Goal: Task Accomplishment & Management: Manage account settings

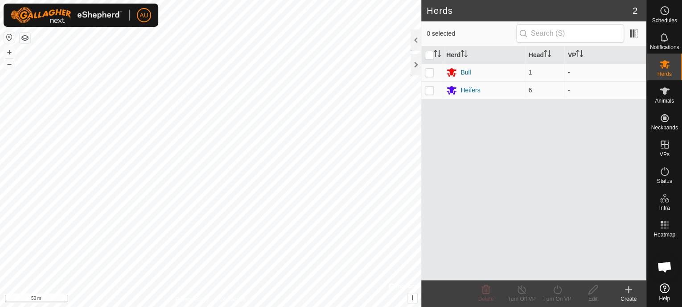
scroll to position [268, 0]
click at [416, 60] on div at bounding box center [416, 64] width 11 height 21
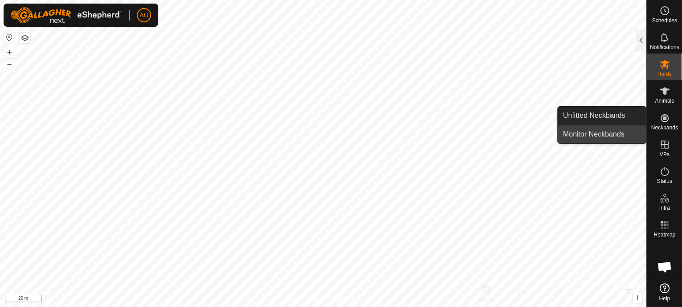
click at [579, 133] on link "Monitor Neckbands" at bounding box center [602, 134] width 88 height 18
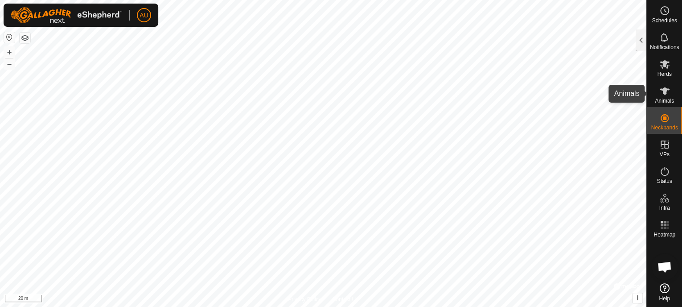
click at [665, 96] on icon at bounding box center [665, 91] width 11 height 11
click at [666, 94] on icon at bounding box center [665, 91] width 11 height 11
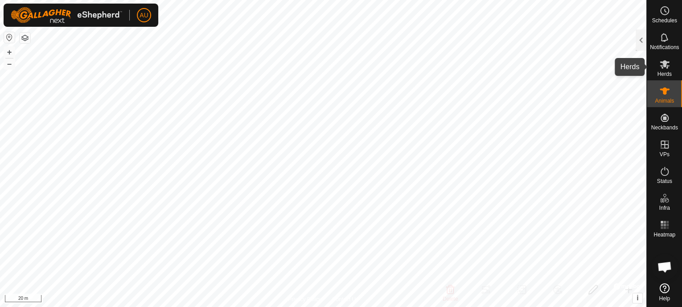
click at [664, 70] on es-mob-svg-icon at bounding box center [665, 64] width 16 height 14
click at [641, 41] on div at bounding box center [641, 39] width 11 height 21
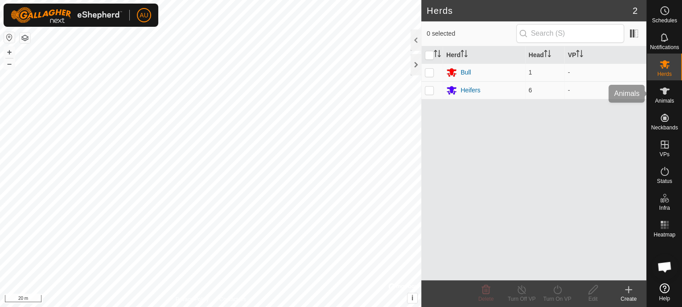
click at [667, 91] on icon at bounding box center [665, 91] width 11 height 11
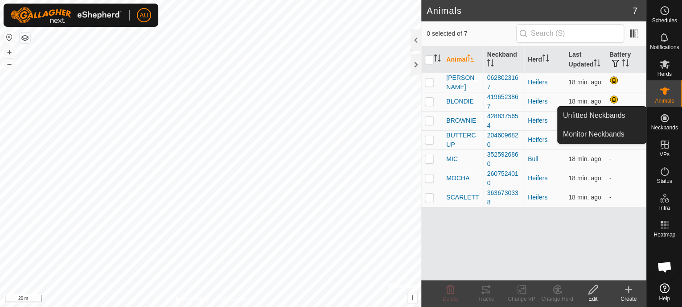
click at [667, 123] on es-neckbands-svg-icon at bounding box center [665, 118] width 16 height 14
click at [667, 118] on icon at bounding box center [665, 117] width 11 height 11
click at [664, 118] on icon at bounding box center [665, 118] width 8 height 8
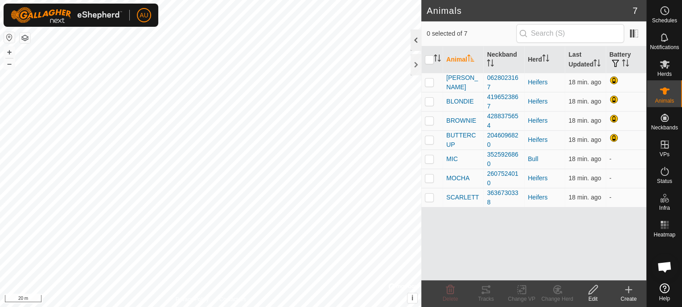
click at [417, 38] on div at bounding box center [416, 39] width 11 height 21
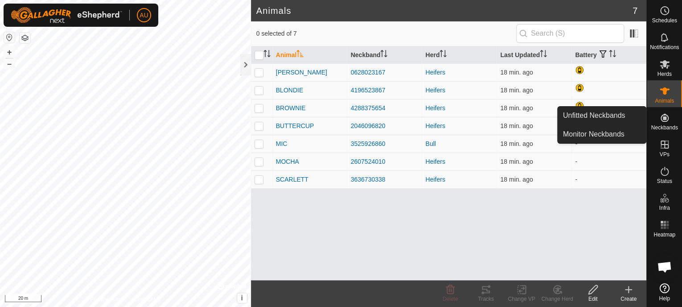
click at [664, 124] on es-neckbands-svg-icon at bounding box center [665, 118] width 16 height 14
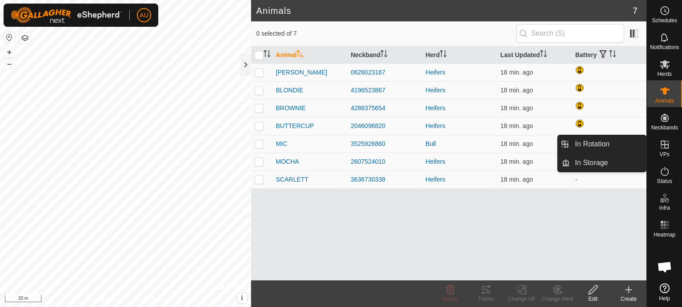
click at [662, 152] on span "VPs" at bounding box center [665, 154] width 10 height 5
click at [592, 144] on link "In Rotation" at bounding box center [608, 144] width 76 height 18
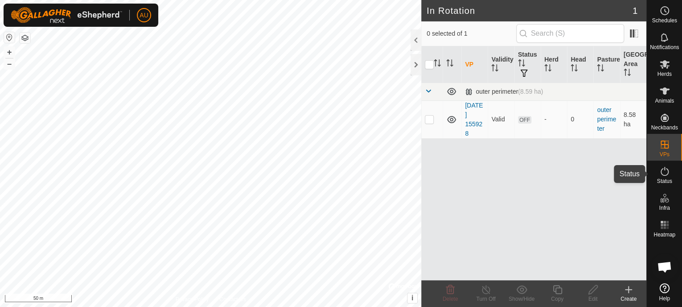
click at [666, 175] on icon at bounding box center [665, 171] width 11 height 11
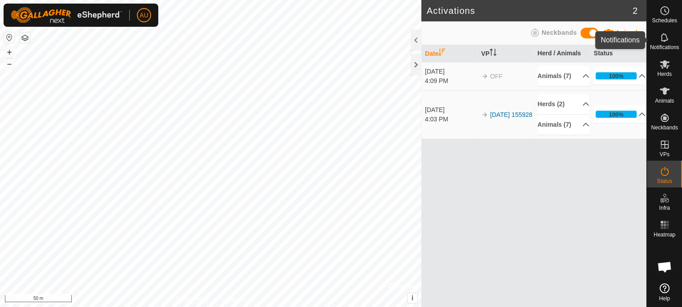
click at [666, 39] on icon at bounding box center [665, 37] width 11 height 11
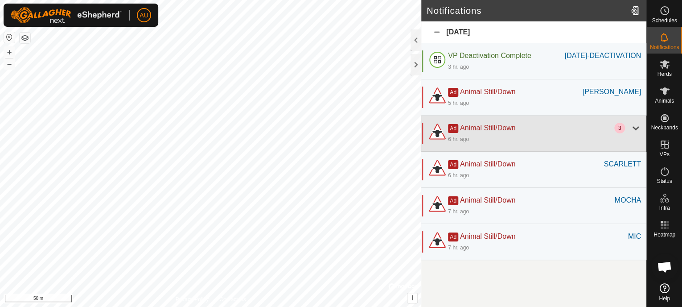
click at [636, 133] on div at bounding box center [636, 128] width 11 height 11
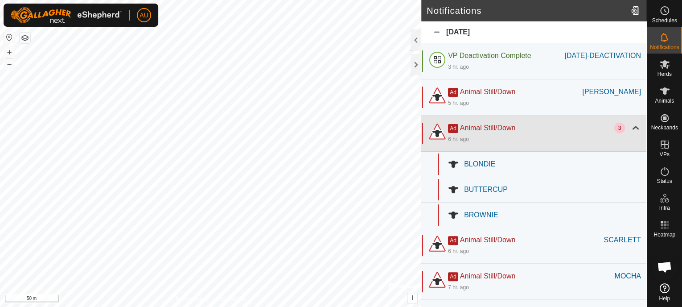
scroll to position [39, 0]
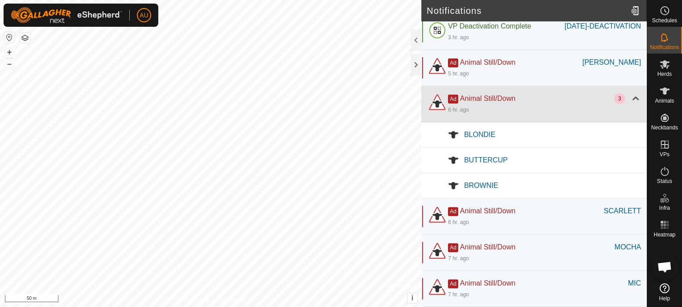
click at [633, 98] on div at bounding box center [636, 98] width 11 height 11
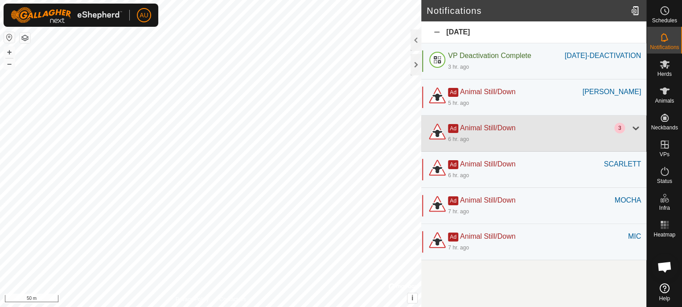
scroll to position [0, 0]
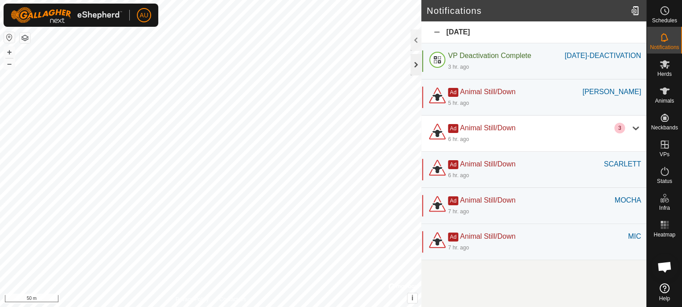
click at [417, 67] on div at bounding box center [416, 64] width 11 height 21
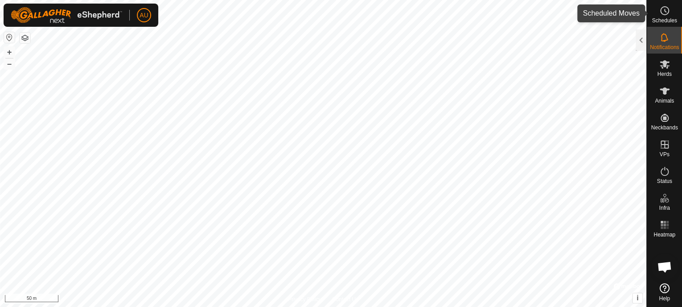
click at [666, 16] on es-schedule-vp-svg-icon at bounding box center [665, 11] width 16 height 14
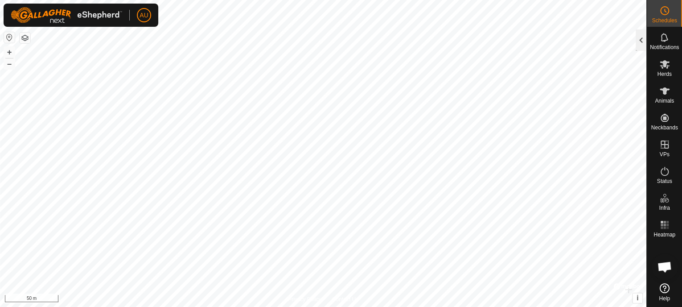
click at [639, 36] on div at bounding box center [641, 39] width 11 height 21
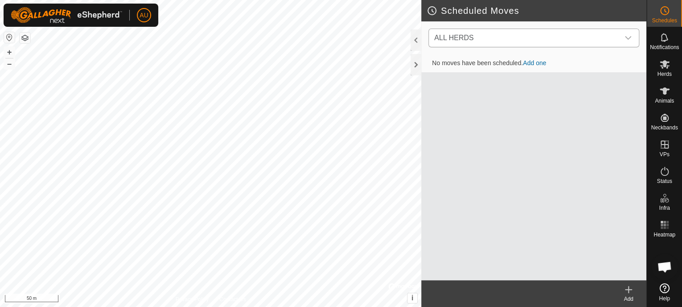
click at [628, 40] on icon "dropdown trigger" at bounding box center [628, 37] width 7 height 7
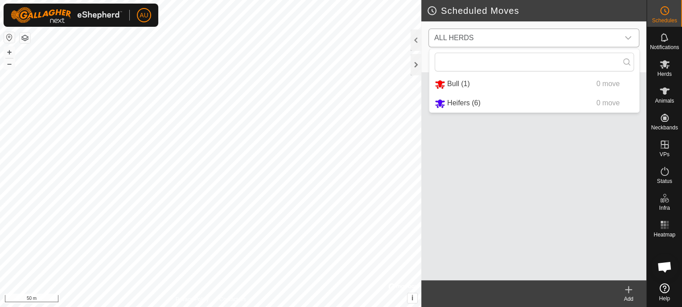
click at [445, 84] on li "Bull (1) 0 move" at bounding box center [535, 84] width 210 height 18
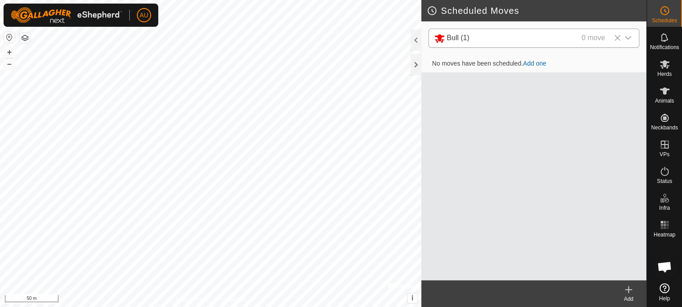
click at [536, 62] on link "Add one" at bounding box center [534, 63] width 23 height 7
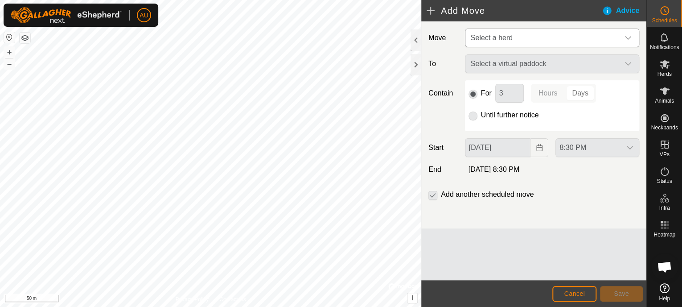
click at [627, 37] on icon "dropdown trigger" at bounding box center [628, 38] width 6 height 4
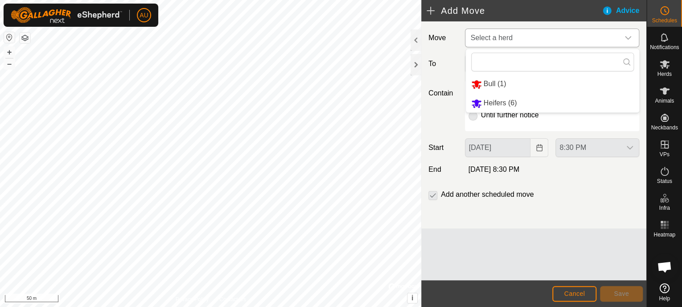
click at [484, 83] on li "Bull (1)" at bounding box center [553, 84] width 174 height 18
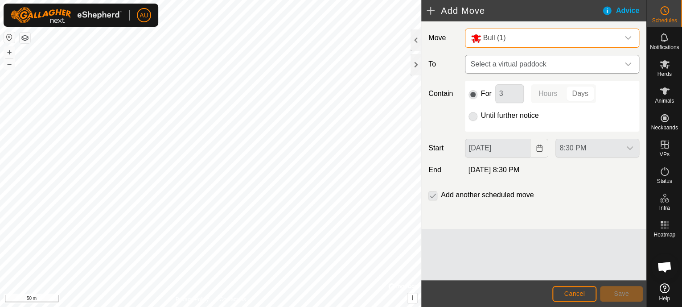
click at [628, 62] on icon "dropdown trigger" at bounding box center [628, 64] width 7 height 7
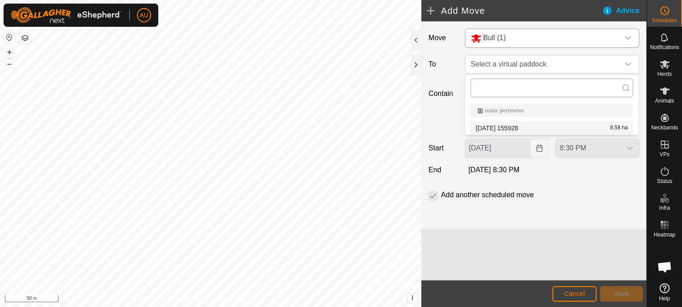
click at [495, 88] on input "text" at bounding box center [552, 88] width 163 height 19
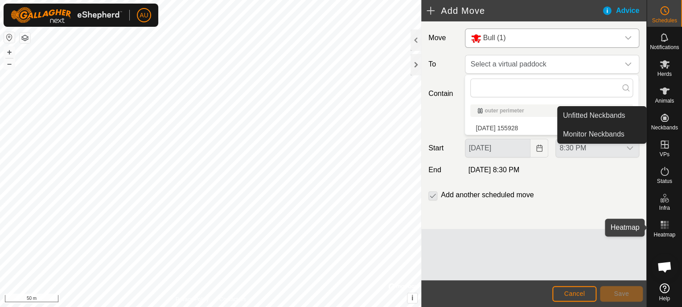
drag, startPoint x: 663, startPoint y: 226, endPoint x: 670, endPoint y: 230, distance: 7.2
click at [663, 226] on icon at bounding box center [665, 224] width 11 height 11
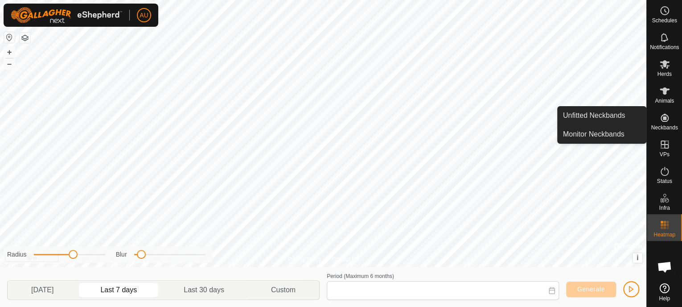
type input "[DATE] - [DATE]"
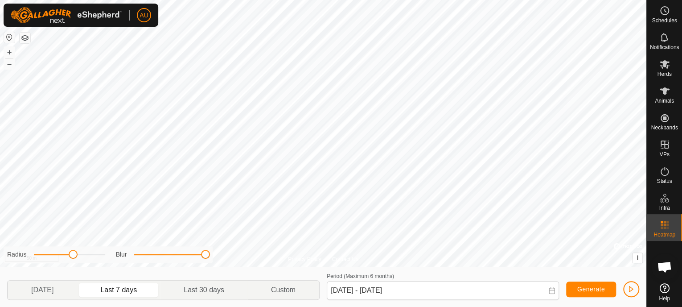
click at [227, 258] on div "Privacy Policy Contact Us MIC 3525926860 Bull - + – ⇧ i © Mapbox , © OpenStreet…" at bounding box center [323, 153] width 647 height 307
drag, startPoint x: 207, startPoint y: 254, endPoint x: 105, endPoint y: 255, distance: 101.7
click at [106, 255] on div "Radius Blur" at bounding box center [108, 254] width 209 height 17
drag, startPoint x: 79, startPoint y: 257, endPoint x: 22, endPoint y: 253, distance: 57.2
click at [23, 254] on div "Radius" at bounding box center [56, 254] width 98 height 9
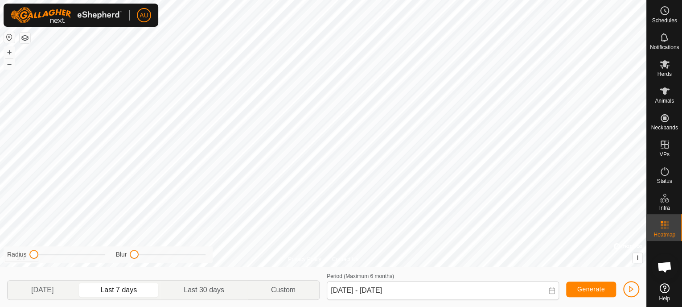
click at [27, 40] on button "button" at bounding box center [25, 38] width 11 height 11
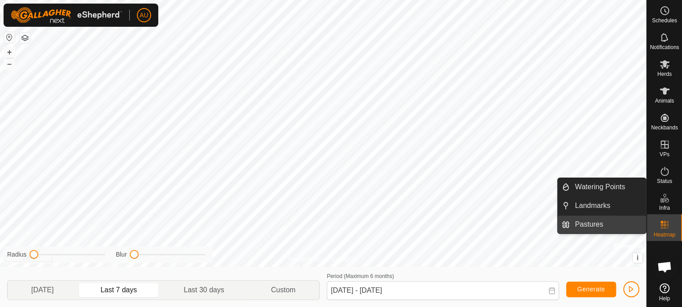
click at [588, 226] on link "Pastures" at bounding box center [608, 224] width 76 height 18
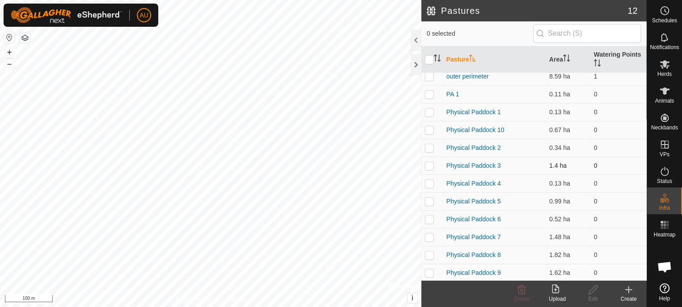
scroll to position [7, 0]
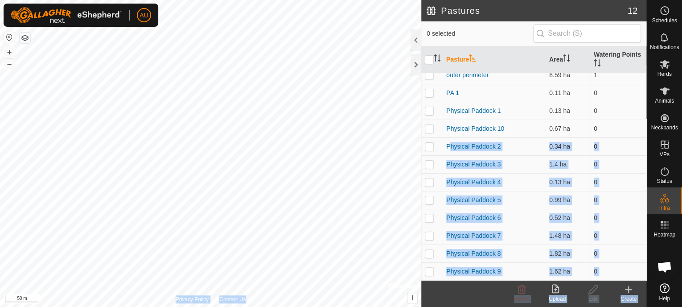
click at [411, 166] on div "Pastures 12 0 selected Pasture Area Watering Points outer perimeter 8.59 ha 1 P…" at bounding box center [323, 153] width 647 height 307
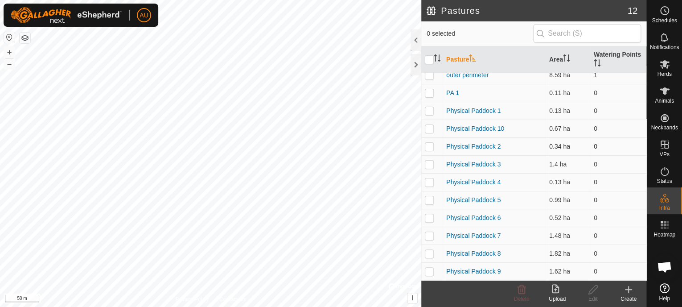
click at [428, 148] on p-checkbox at bounding box center [429, 146] width 9 height 7
checkbox input "false"
drag, startPoint x: 442, startPoint y: 92, endPoint x: 439, endPoint y: 100, distance: 8.8
click at [439, 106] on tbody "outer perimeter 8.59 ha 1 PA 1 0.11 ha 0 Physical Paddock 1 0.13 ha 0 Physical …" at bounding box center [534, 173] width 225 height 214
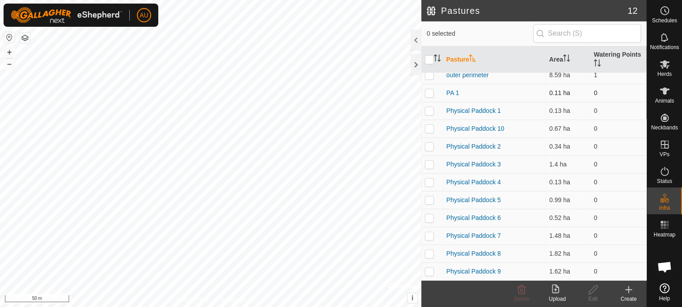
click at [439, 95] on td at bounding box center [432, 93] width 21 height 18
click at [430, 95] on p-checkbox at bounding box center [429, 92] width 9 height 7
checkbox input "false"
click at [428, 111] on p-checkbox at bounding box center [429, 110] width 9 height 7
click at [430, 109] on p-checkbox at bounding box center [429, 110] width 9 height 7
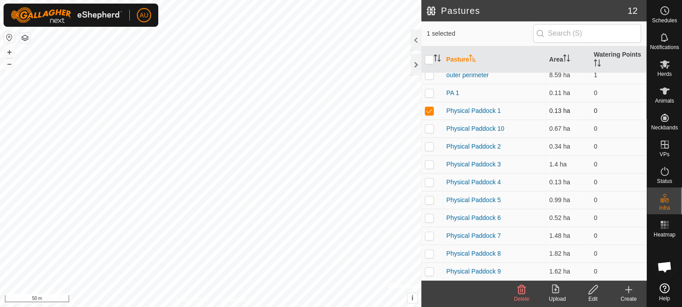
checkbox input "false"
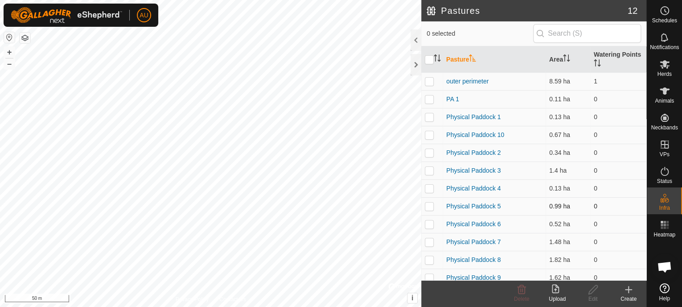
scroll to position [0, 0]
click at [416, 64] on div at bounding box center [416, 64] width 11 height 21
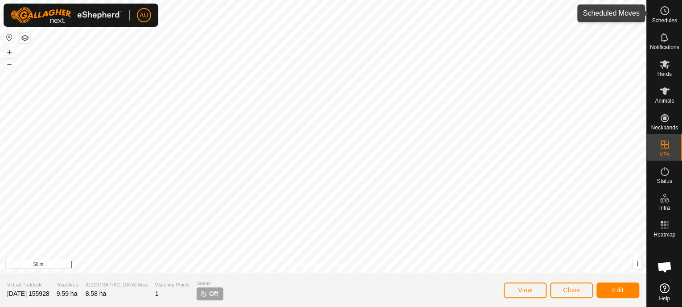
click at [656, 11] on div "Schedules" at bounding box center [664, 13] width 35 height 27
click at [530, 296] on button "View" at bounding box center [525, 290] width 43 height 16
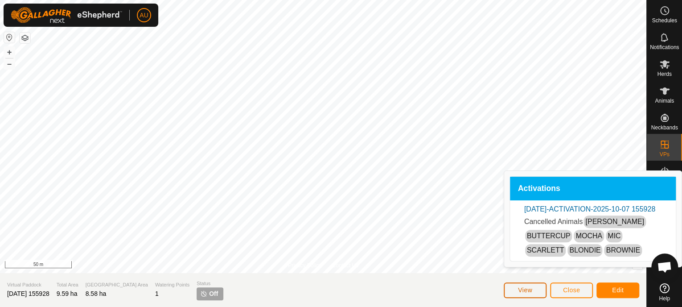
click at [525, 289] on span "View" at bounding box center [525, 289] width 14 height 7
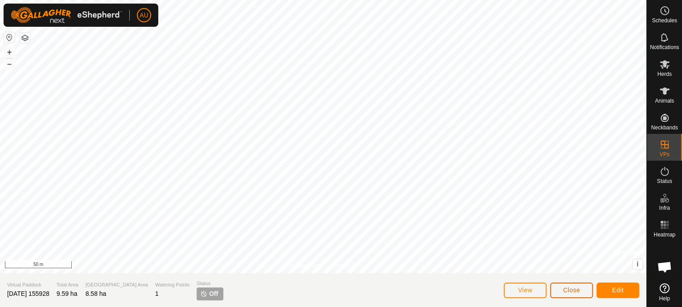
click at [566, 289] on span "Close" at bounding box center [571, 289] width 17 height 7
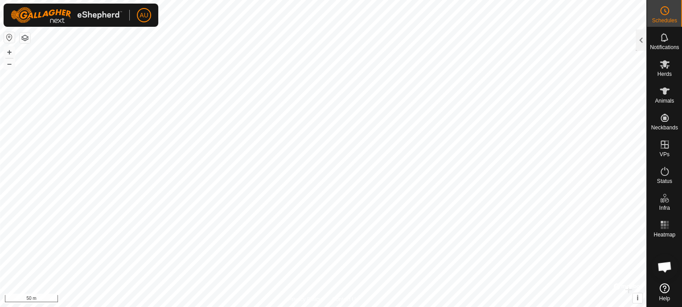
click at [26, 41] on button "button" at bounding box center [25, 38] width 11 height 11
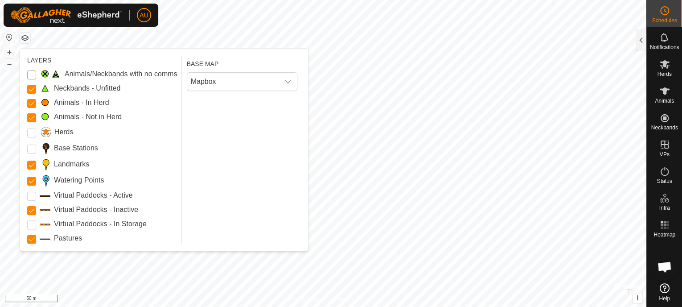
click at [32, 74] on Issue "Animals/Neckbands with no comms" at bounding box center [31, 74] width 9 height 9
click at [30, 135] on input "Herds" at bounding box center [31, 132] width 9 height 9
click at [33, 149] on Stations "Base Stations" at bounding box center [31, 149] width 9 height 9
click at [32, 194] on Active "Virtual Paddocks - Active" at bounding box center [31, 196] width 9 height 9
click at [34, 225] on Storage "Virtual Paddocks - In Storage" at bounding box center [31, 224] width 9 height 9
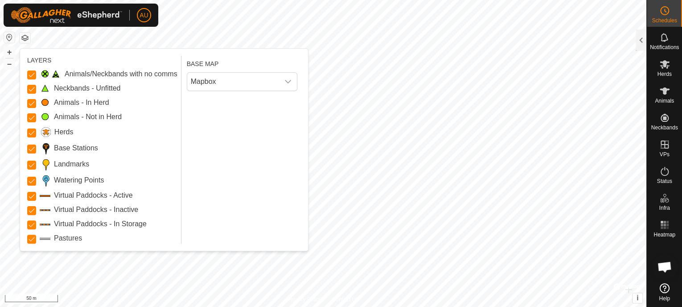
click at [29, 35] on button "button" at bounding box center [25, 38] width 11 height 11
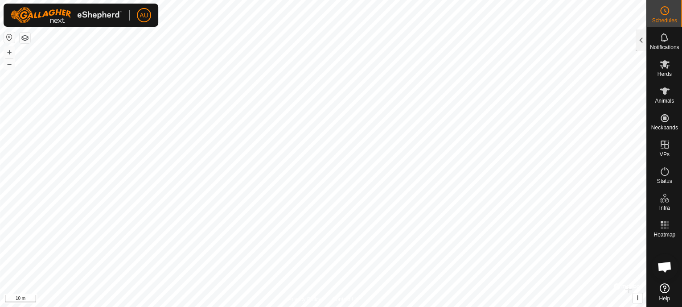
click at [26, 37] on button "button" at bounding box center [25, 38] width 11 height 11
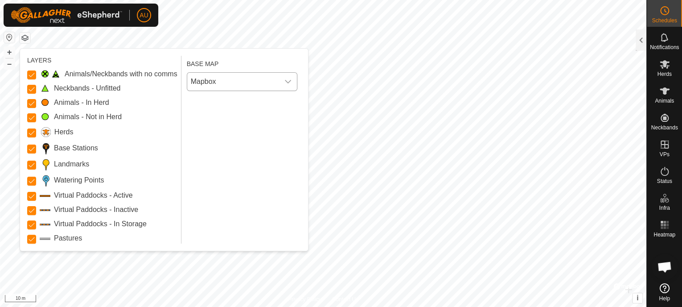
click at [290, 82] on icon "dropdown trigger" at bounding box center [288, 81] width 7 height 7
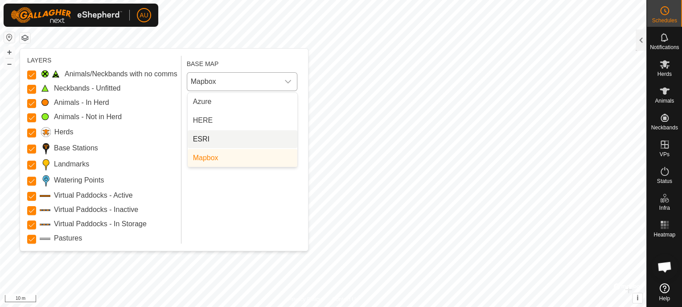
click at [202, 141] on li "ESRI" at bounding box center [243, 139] width 110 height 18
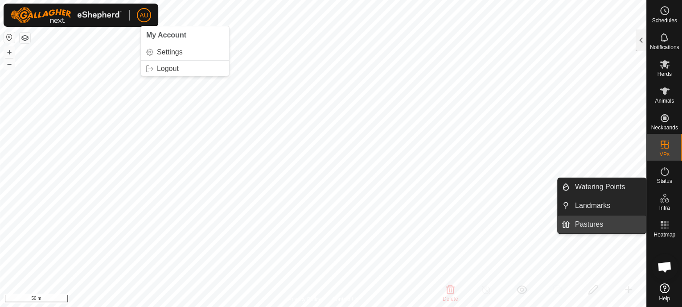
click at [598, 224] on link "Pastures" at bounding box center [608, 224] width 76 height 18
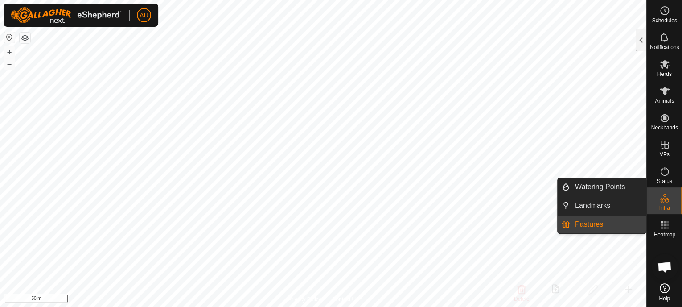
click at [577, 223] on link "Pastures" at bounding box center [608, 224] width 76 height 18
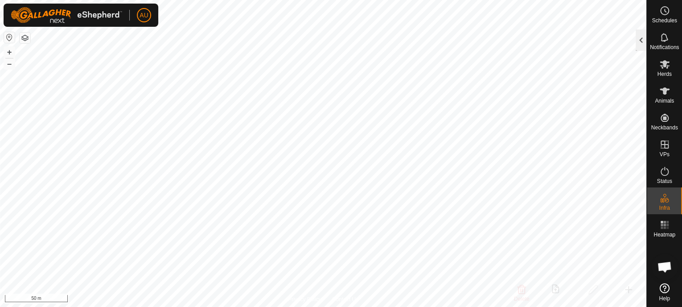
click at [644, 42] on div at bounding box center [641, 39] width 11 height 21
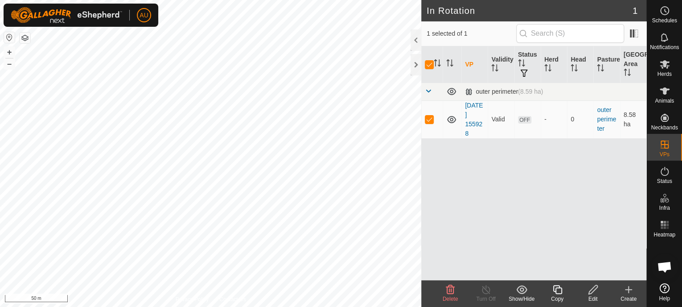
checkbox input "false"
click at [428, 89] on span at bounding box center [428, 90] width 7 height 7
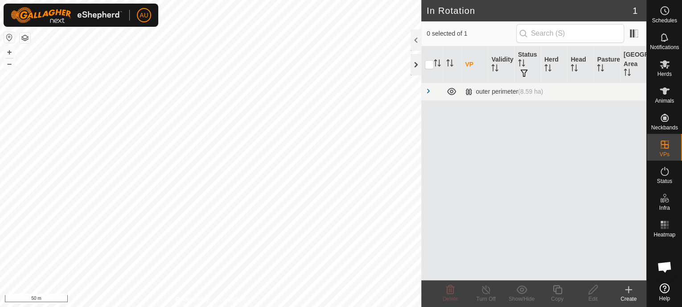
click at [415, 67] on div at bounding box center [416, 64] width 11 height 21
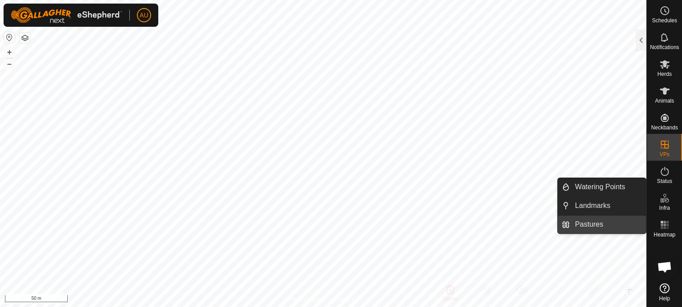
click at [590, 229] on link "Pastures" at bounding box center [608, 224] width 76 height 18
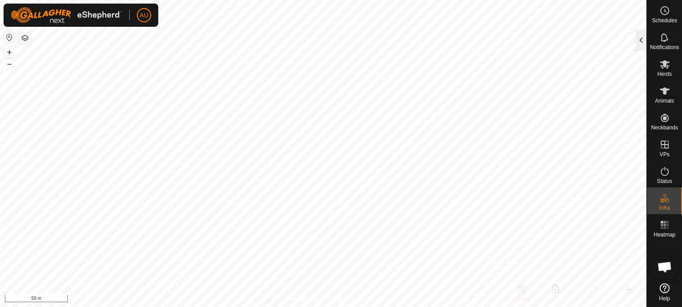
click at [645, 37] on div at bounding box center [641, 39] width 11 height 21
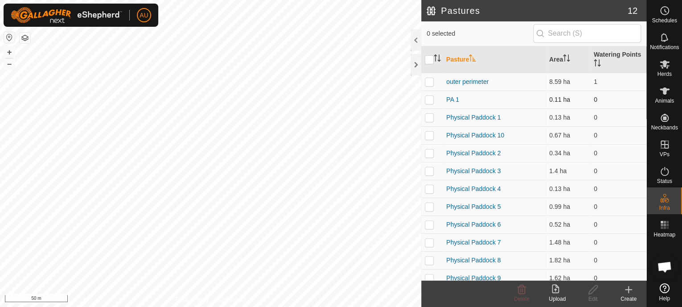
click at [430, 101] on p-checkbox at bounding box center [429, 99] width 9 height 7
checkbox input "true"
click at [453, 99] on link "PA 1" at bounding box center [453, 99] width 13 height 7
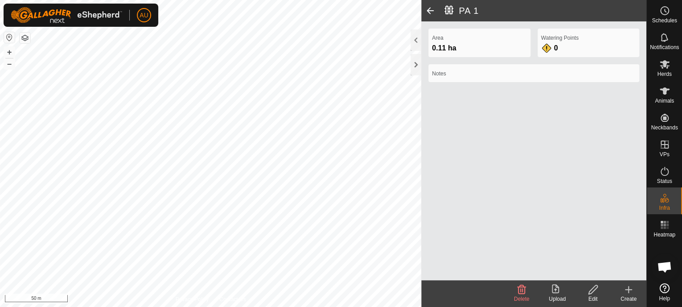
click at [523, 296] on span "Delete" at bounding box center [522, 299] width 16 height 6
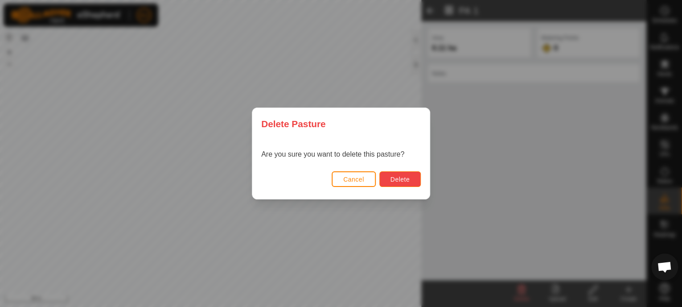
click at [394, 180] on span "Delete" at bounding box center [400, 179] width 19 height 7
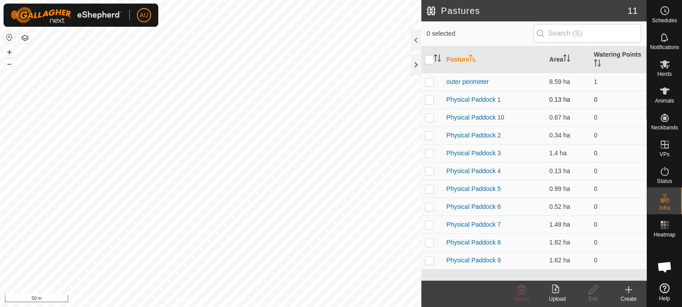
click at [427, 100] on p-checkbox at bounding box center [429, 99] width 9 height 7
checkbox input "true"
click at [430, 115] on p-checkbox at bounding box center [429, 117] width 9 height 7
checkbox input "true"
click at [432, 135] on p-checkbox at bounding box center [429, 135] width 9 height 7
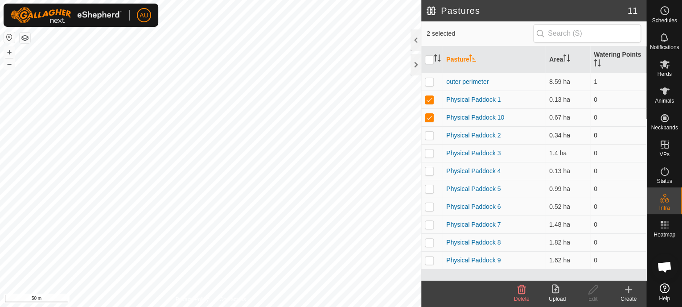
checkbox input "true"
click at [432, 158] on td at bounding box center [432, 153] width 21 height 18
checkbox input "true"
click at [432, 173] on p-checkbox at bounding box center [429, 170] width 9 height 7
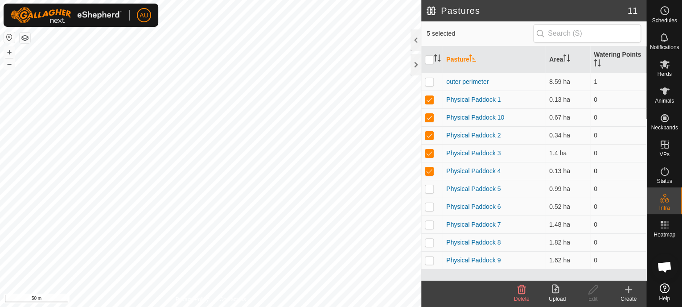
checkbox input "false"
click at [426, 262] on p-checkbox at bounding box center [429, 259] width 9 height 7
checkbox input "true"
click at [430, 153] on p-checkbox at bounding box center [429, 152] width 9 height 7
checkbox input "false"
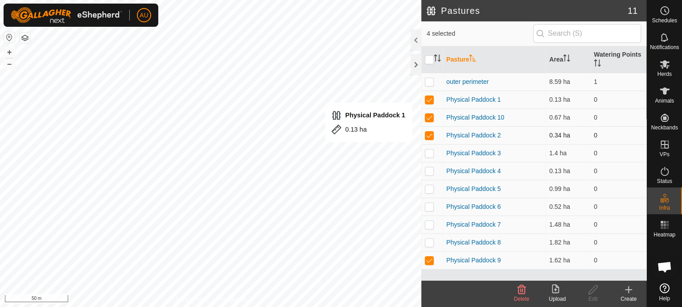
click at [430, 132] on p-checkbox at bounding box center [429, 135] width 9 height 7
checkbox input "false"
click at [430, 114] on p-checkbox at bounding box center [429, 117] width 9 height 7
checkbox input "false"
click at [429, 101] on p-checkbox at bounding box center [429, 99] width 9 height 7
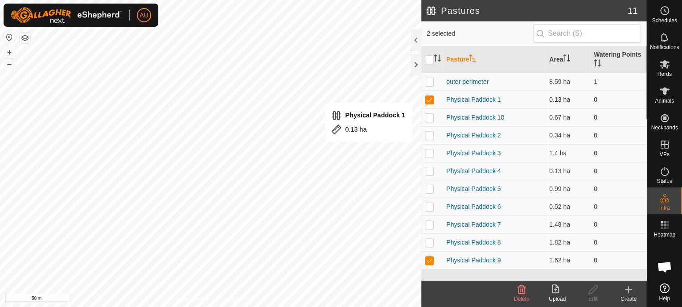
checkbox input "false"
click at [430, 261] on p-checkbox at bounding box center [429, 259] width 9 height 7
checkbox input "false"
click at [433, 244] on p-checkbox at bounding box center [429, 242] width 9 height 7
checkbox input "true"
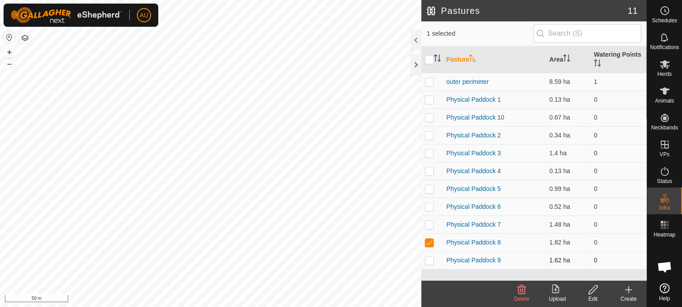
click at [430, 256] on p-checkbox at bounding box center [429, 259] width 9 height 7
click at [430, 257] on p-checkbox at bounding box center [429, 259] width 9 height 7
checkbox input "false"
click at [429, 241] on p-checkbox at bounding box center [429, 242] width 9 height 7
checkbox input "false"
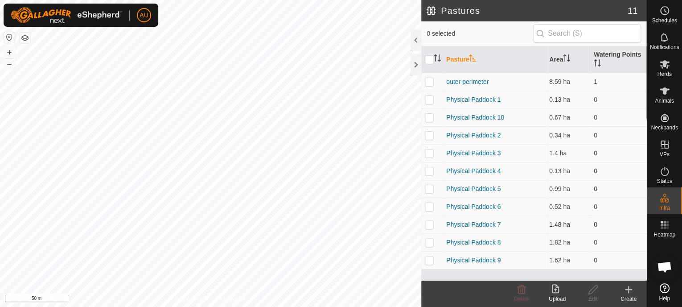
click at [428, 223] on p-checkbox at bounding box center [429, 224] width 9 height 7
checkbox input "true"
click at [429, 205] on p-checkbox at bounding box center [429, 206] width 9 height 7
checkbox input "true"
click at [429, 225] on p-checkbox at bounding box center [429, 224] width 9 height 7
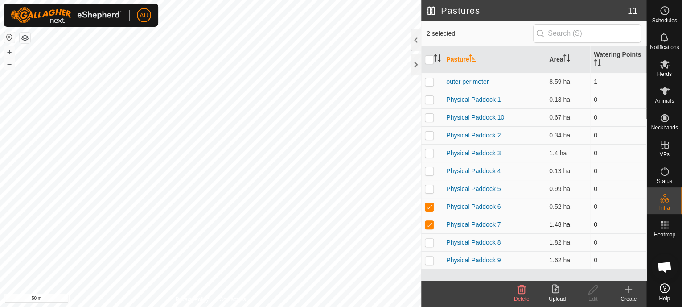
checkbox input "false"
click at [429, 189] on p-checkbox at bounding box center [429, 188] width 9 height 7
checkbox input "true"
click at [428, 207] on p-checkbox at bounding box center [429, 206] width 9 height 7
checkbox input "false"
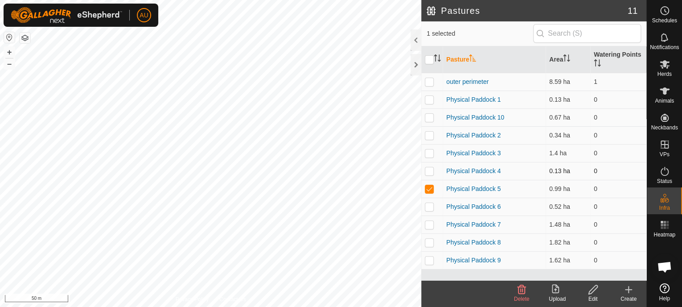
click at [430, 169] on p-checkbox at bounding box center [429, 170] width 9 height 7
checkbox input "true"
click at [425, 190] on p-checkbox at bounding box center [429, 188] width 9 height 7
checkbox input "false"
click at [427, 157] on td at bounding box center [432, 153] width 21 height 18
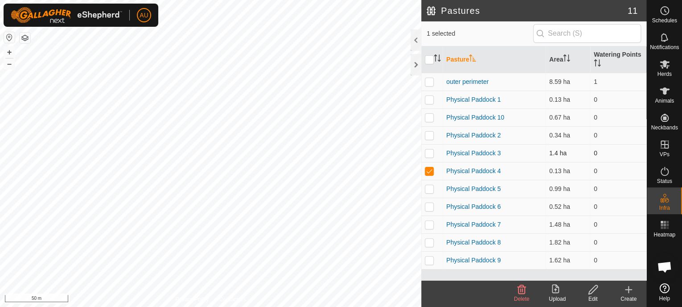
checkbox input "true"
click at [433, 135] on p-checkbox at bounding box center [429, 135] width 9 height 7
checkbox input "true"
click at [428, 121] on td at bounding box center [432, 117] width 21 height 18
checkbox input "true"
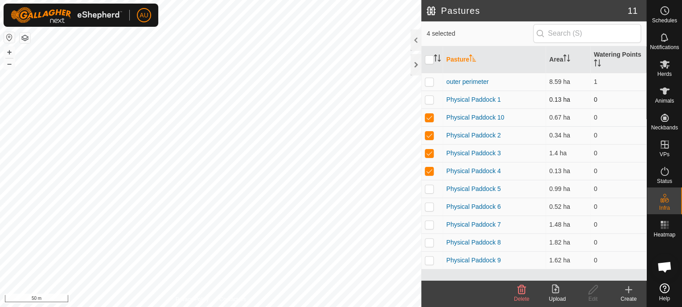
click at [427, 99] on p-checkbox at bounding box center [429, 99] width 9 height 7
checkbox input "true"
click at [430, 82] on p-checkbox at bounding box center [429, 81] width 9 height 7
checkbox input "false"
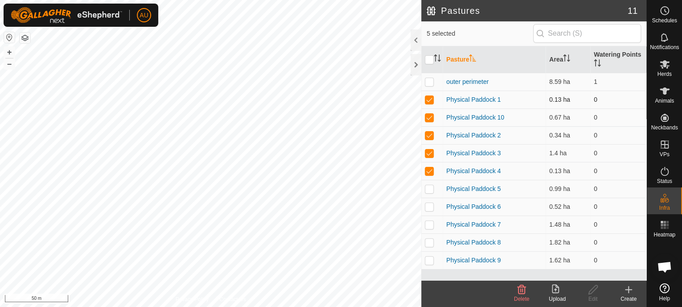
click at [430, 100] on p-checkbox at bounding box center [429, 99] width 9 height 7
checkbox input "false"
click at [428, 169] on p-checkbox at bounding box center [429, 170] width 9 height 7
checkbox input "false"
click at [428, 146] on td at bounding box center [432, 153] width 21 height 18
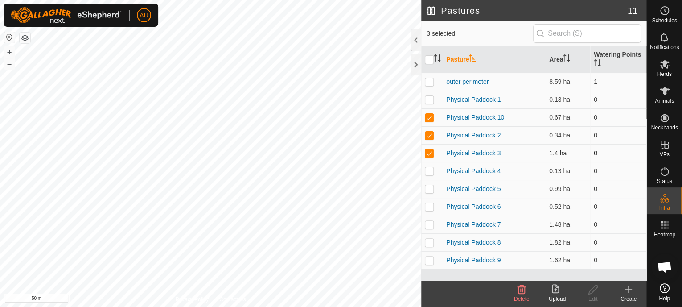
checkbox input "false"
click at [428, 135] on p-checkbox at bounding box center [429, 135] width 9 height 7
checkbox input "false"
click at [430, 121] on td at bounding box center [432, 117] width 21 height 18
checkbox input "false"
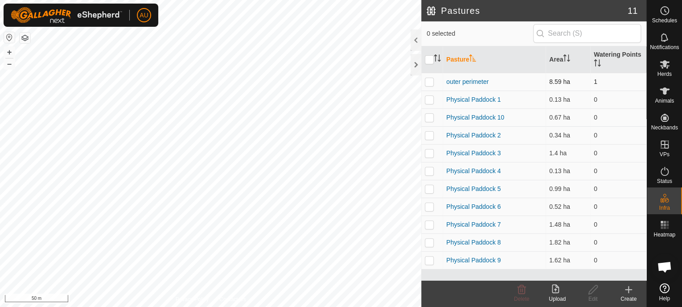
click at [432, 84] on p-checkbox at bounding box center [429, 81] width 9 height 7
click at [430, 84] on p-checkbox at bounding box center [429, 81] width 9 height 7
checkbox input "false"
click at [428, 258] on p-checkbox at bounding box center [429, 259] width 9 height 7
checkbox input "true"
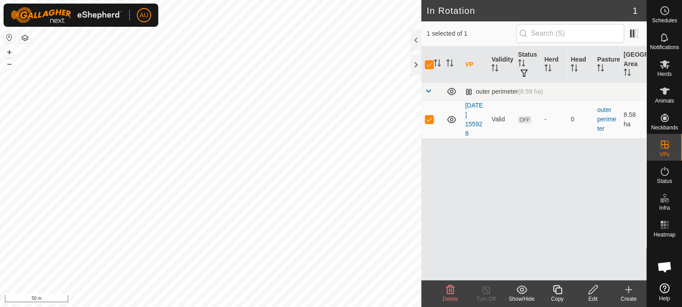
checkbox input "false"
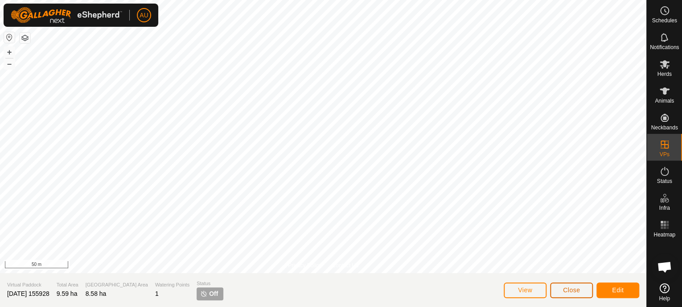
click at [572, 294] on button "Close" at bounding box center [571, 290] width 43 height 16
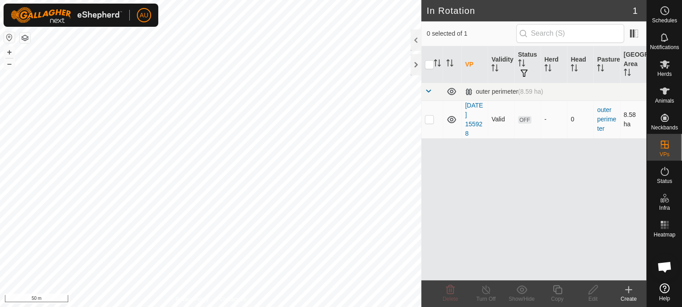
click at [473, 118] on td "[DATE] 155928" at bounding box center [475, 119] width 26 height 38
click at [470, 126] on link "[DATE] 155928" at bounding box center [474, 119] width 18 height 35
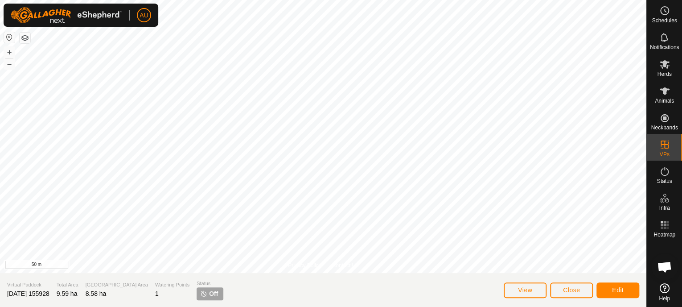
click at [470, 126] on div at bounding box center [323, 136] width 647 height 273
click at [575, 292] on span "Close" at bounding box center [571, 289] width 17 height 7
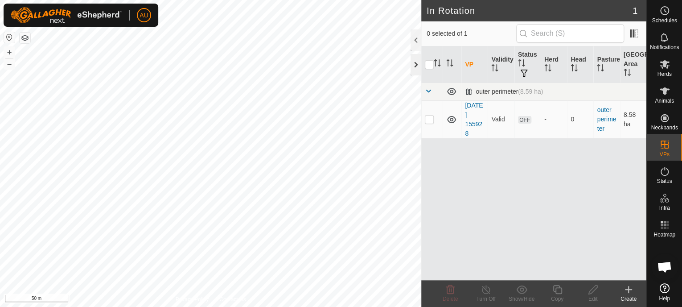
click at [417, 64] on div at bounding box center [416, 64] width 11 height 21
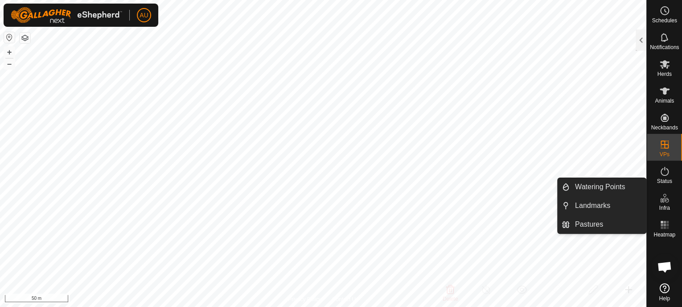
click at [658, 203] on es-infrastructure-svg-icon at bounding box center [665, 198] width 16 height 14
click at [578, 220] on link "Pastures" at bounding box center [608, 224] width 76 height 18
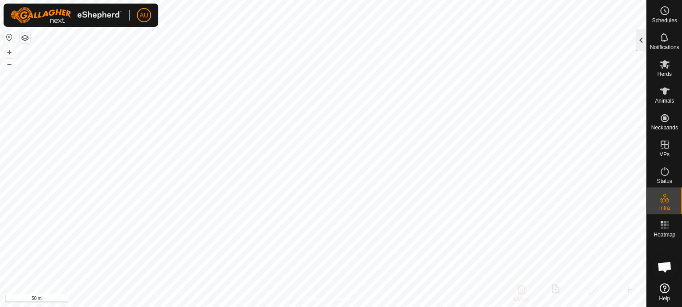
click at [641, 41] on div at bounding box center [641, 39] width 11 height 21
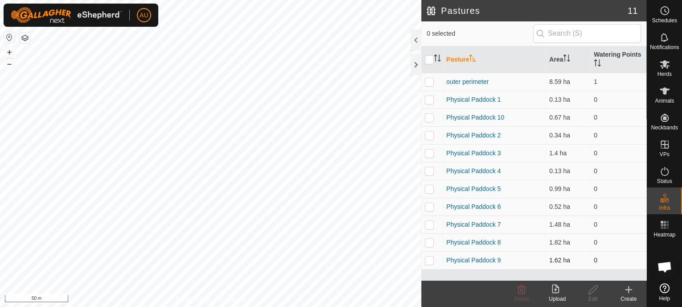
click at [430, 259] on p-checkbox at bounding box center [429, 259] width 9 height 7
checkbox input "true"
click at [591, 296] on div "Edit" at bounding box center [593, 299] width 36 height 8
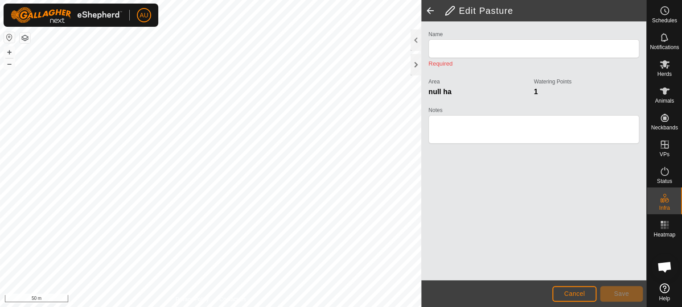
type input "Physical Paddock 9"
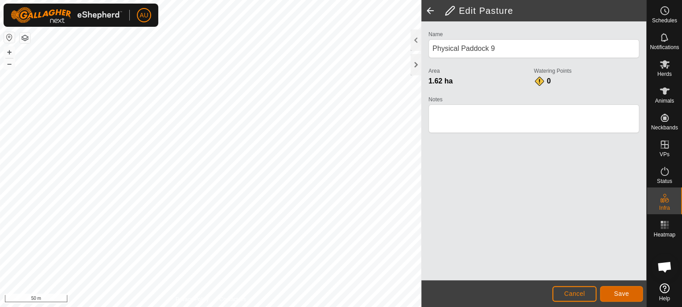
click at [616, 294] on span "Save" at bounding box center [621, 293] width 15 height 7
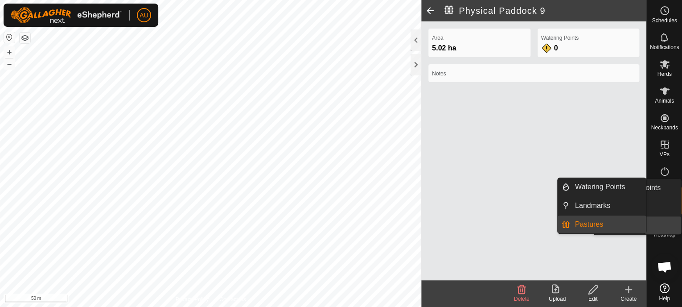
click at [666, 199] on icon at bounding box center [667, 200] width 4 height 5
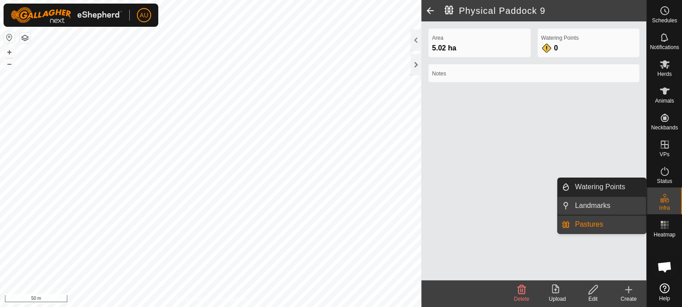
click at [578, 204] on link "Landmarks" at bounding box center [608, 206] width 76 height 18
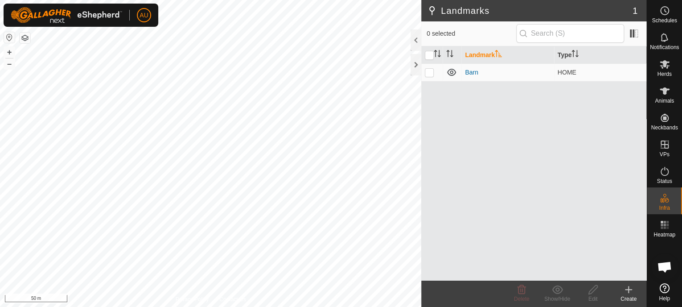
click at [474, 55] on th "Landmark" at bounding box center [508, 54] width 92 height 17
click at [416, 40] on div at bounding box center [416, 39] width 11 height 21
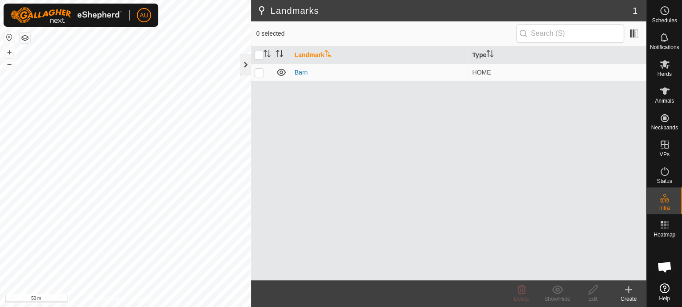
click at [248, 69] on div at bounding box center [245, 64] width 11 height 21
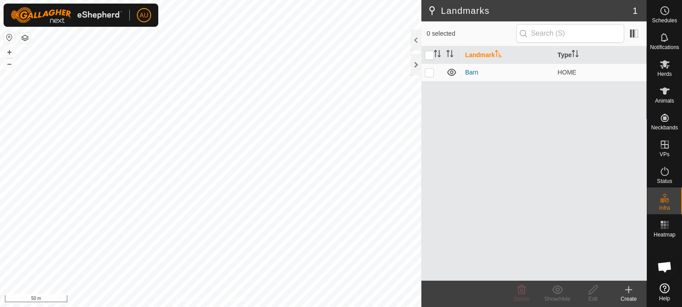
click at [626, 292] on icon at bounding box center [629, 289] width 11 height 11
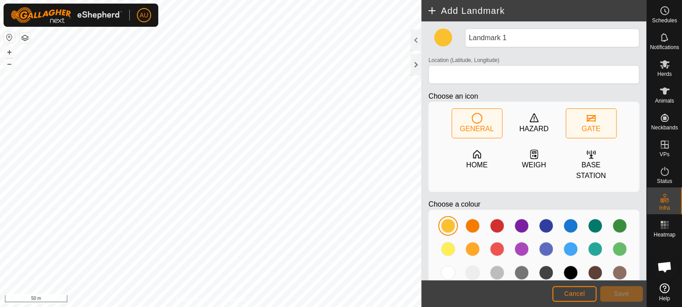
click at [595, 124] on div "GATE" at bounding box center [591, 129] width 19 height 11
type input "45.566376, -79.434403"
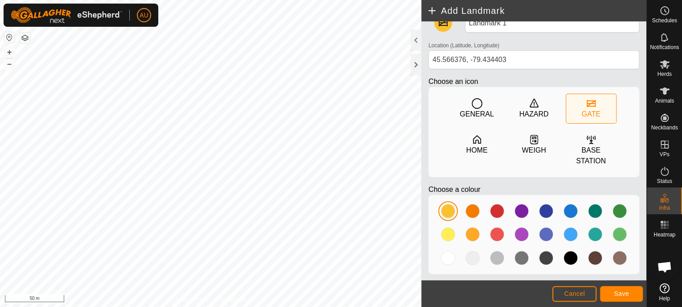
scroll to position [23, 0]
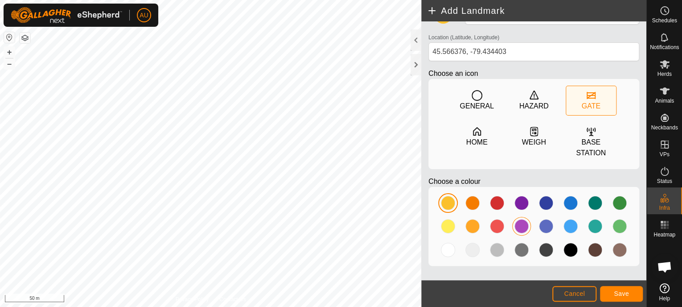
click at [517, 227] on div at bounding box center [522, 226] width 14 height 14
click at [625, 296] on span "Save" at bounding box center [621, 293] width 15 height 7
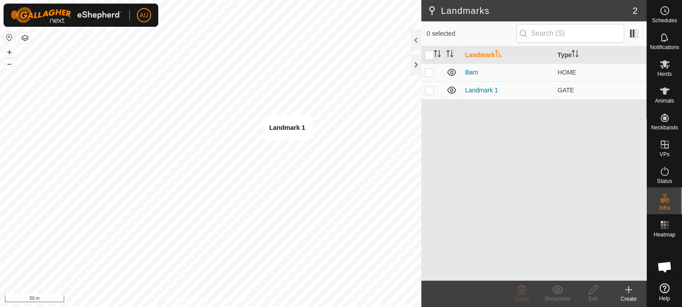
checkbox input "true"
click at [418, 67] on div at bounding box center [416, 64] width 11 height 21
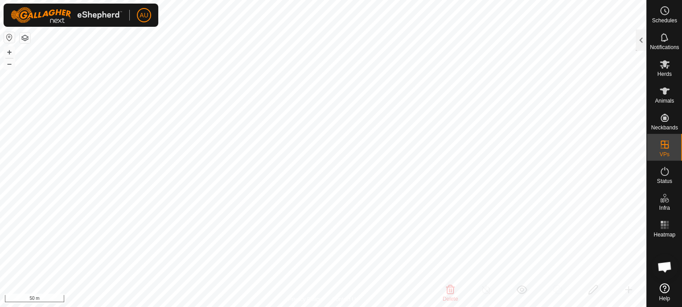
checkbox input "false"
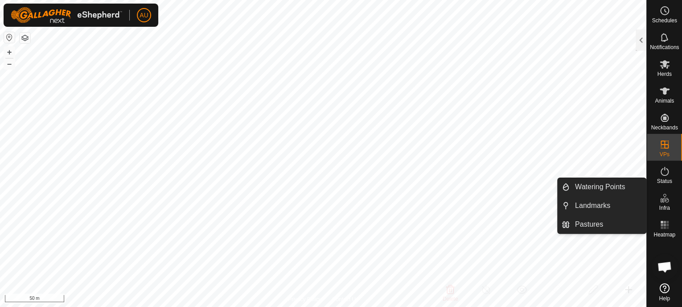
click at [666, 205] on span "Infra" at bounding box center [664, 207] width 11 height 5
click at [577, 223] on link "Pastures" at bounding box center [608, 224] width 76 height 18
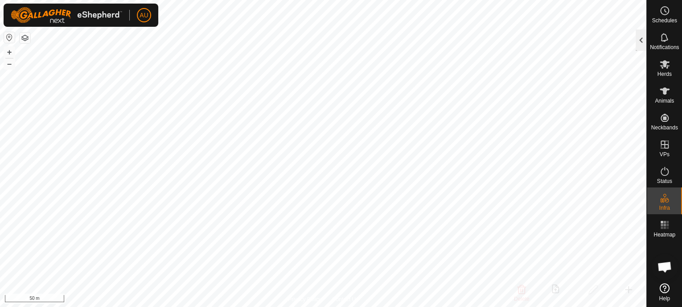
click at [640, 39] on div at bounding box center [641, 39] width 11 height 21
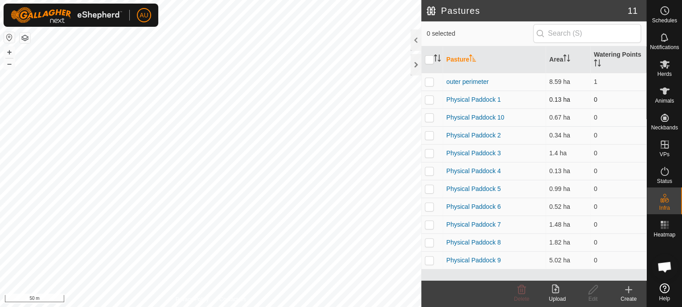
click at [431, 100] on p-checkbox at bounding box center [429, 99] width 9 height 7
checkbox input "false"
click at [429, 114] on p-checkbox at bounding box center [429, 117] width 9 height 7
checkbox input "true"
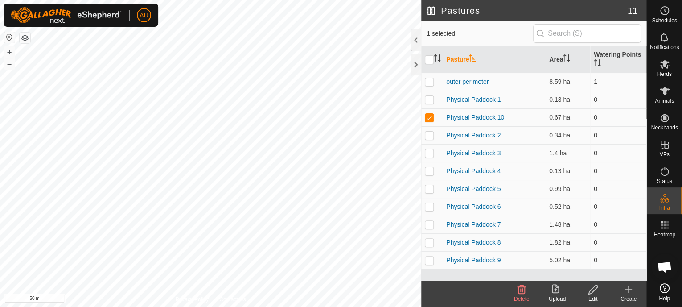
click at [594, 294] on icon at bounding box center [593, 289] width 11 height 11
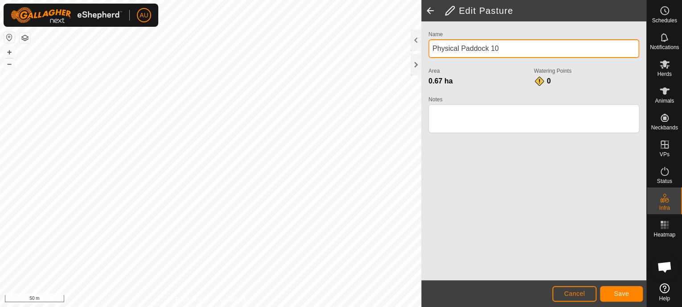
click at [507, 50] on input "Physical Paddock 10" at bounding box center [534, 48] width 211 height 19
type input "P"
type input "lane way"
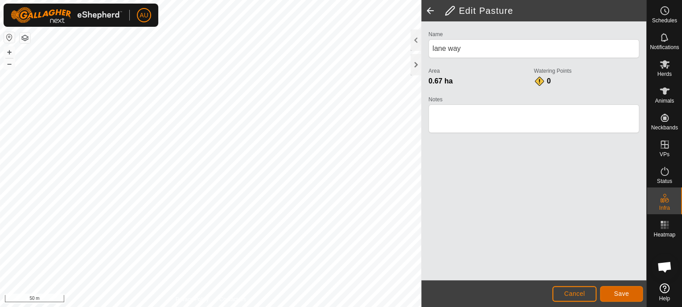
click at [618, 296] on span "Save" at bounding box center [621, 293] width 15 height 7
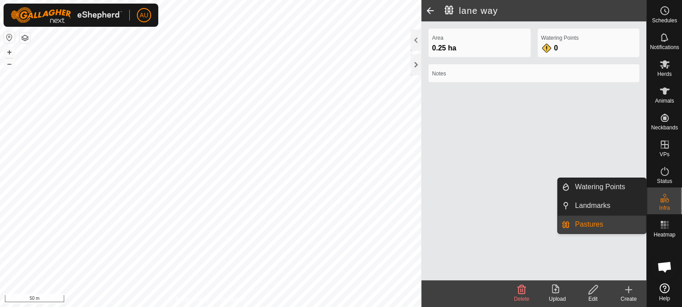
click at [576, 224] on link "Pastures" at bounding box center [608, 224] width 76 height 18
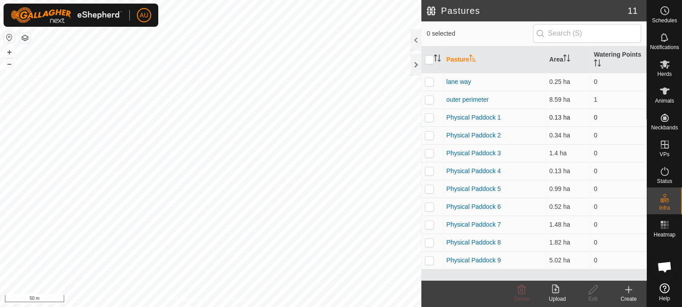
click at [428, 120] on p-checkbox at bounding box center [429, 117] width 9 height 7
click at [521, 294] on icon at bounding box center [522, 289] width 8 height 9
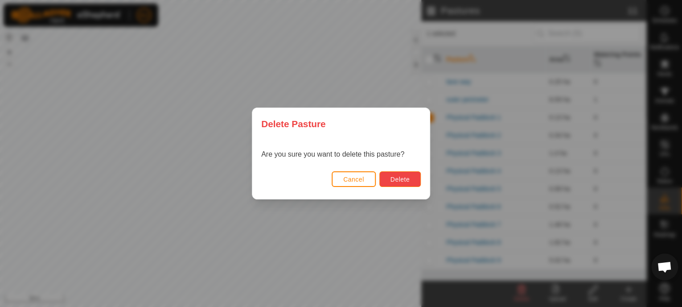
click at [399, 180] on span "Delete" at bounding box center [400, 179] width 19 height 7
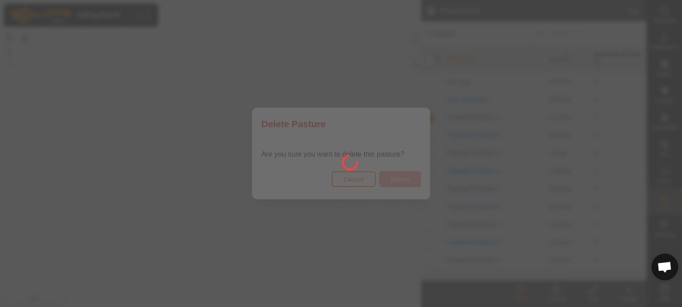
checkbox input "false"
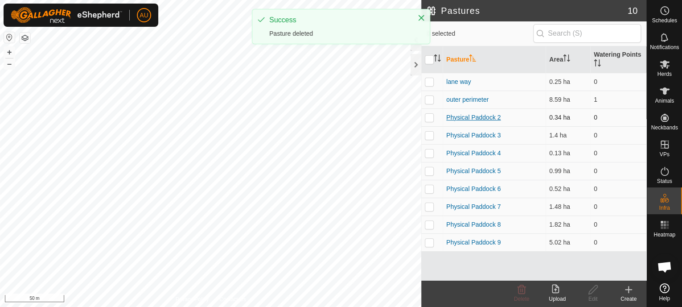
click at [458, 117] on link "Physical Paddock 2" at bounding box center [474, 117] width 54 height 7
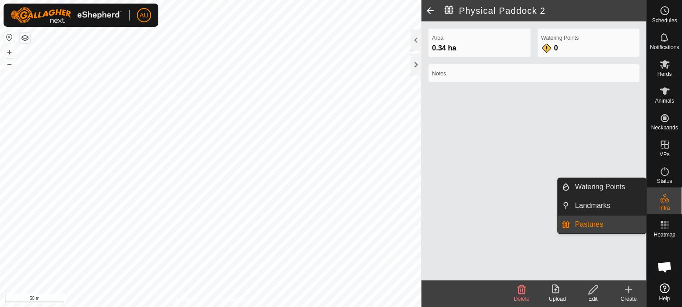
click at [592, 221] on link "Pastures" at bounding box center [608, 224] width 76 height 18
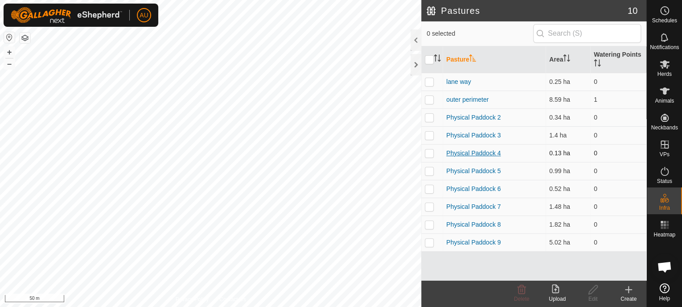
click at [452, 153] on link "Physical Paddock 4" at bounding box center [474, 152] width 54 height 7
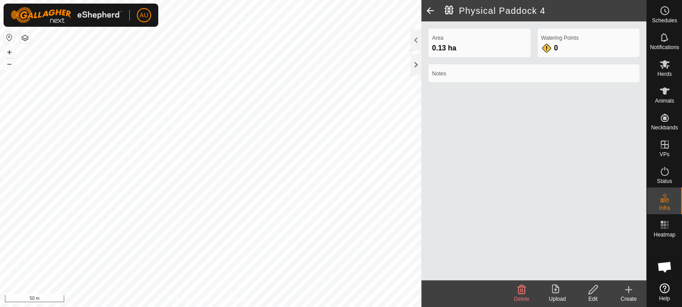
click at [524, 294] on icon at bounding box center [522, 289] width 8 height 9
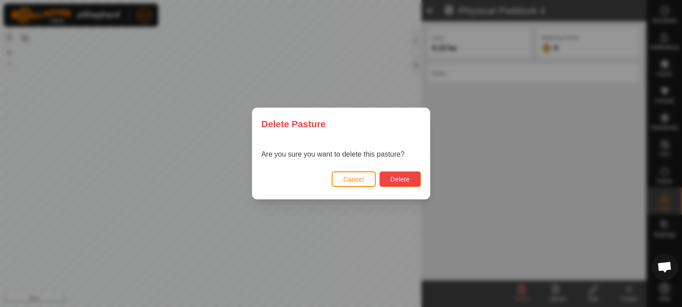
click at [391, 179] on span "Delete" at bounding box center [400, 179] width 19 height 7
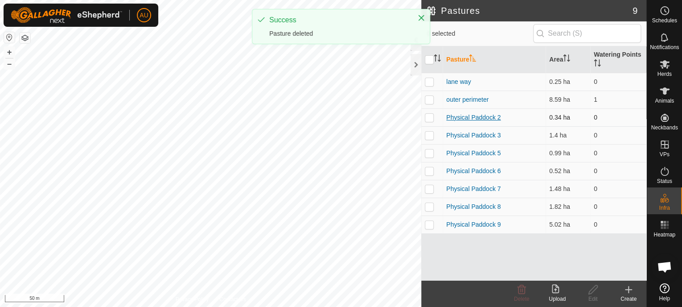
click at [459, 116] on link "Physical Paddock 2" at bounding box center [474, 117] width 54 height 7
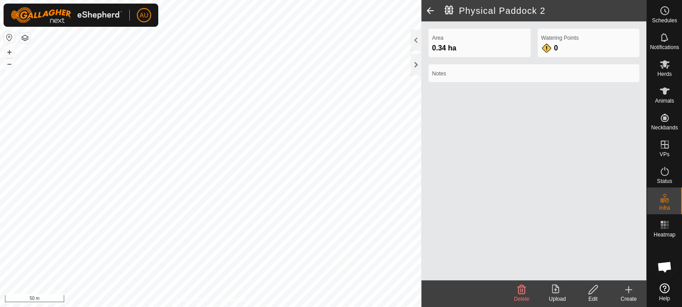
click at [430, 11] on span at bounding box center [431, 10] width 18 height 21
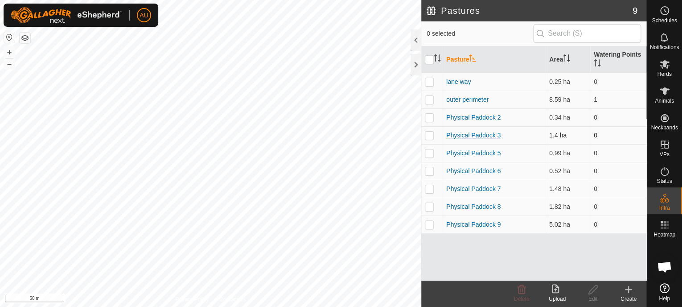
click at [452, 133] on link "Physical Paddock 3" at bounding box center [474, 135] width 54 height 7
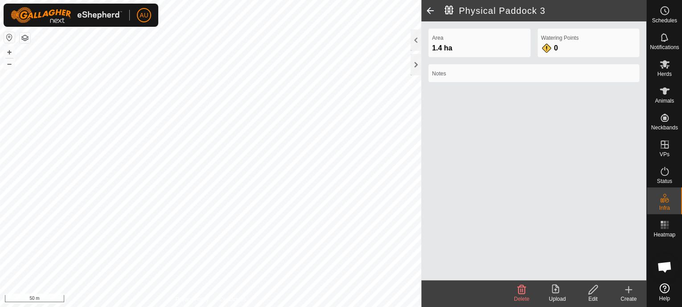
click at [430, 12] on span at bounding box center [431, 10] width 18 height 21
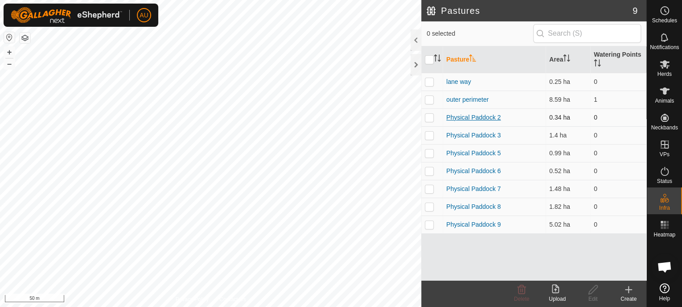
click at [464, 116] on link "Physical Paddock 2" at bounding box center [474, 117] width 54 height 7
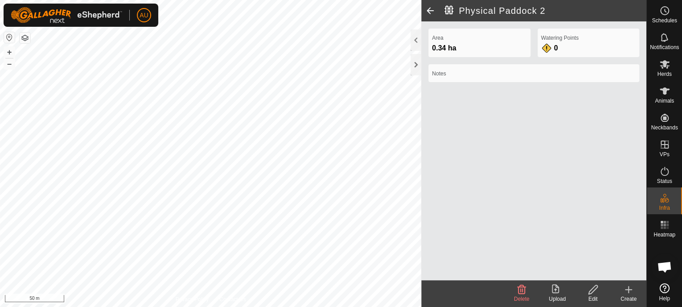
click at [594, 291] on icon at bounding box center [593, 289] width 11 height 11
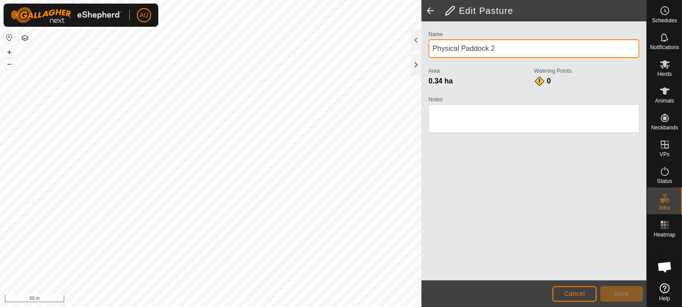
click at [517, 44] on input "Physical Paddock 2" at bounding box center [534, 48] width 211 height 19
type input "P"
type input "hogans field"
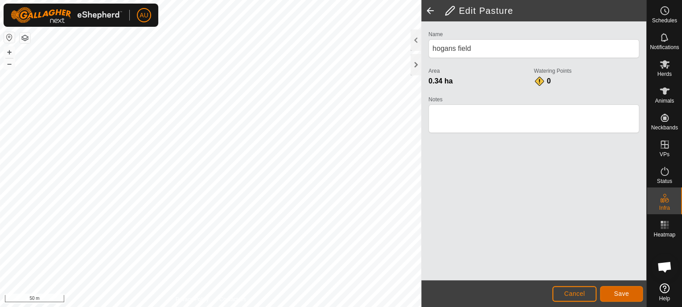
click at [621, 296] on span "Save" at bounding box center [621, 293] width 15 height 7
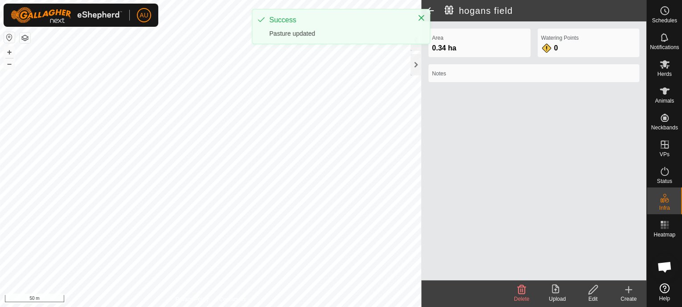
click at [433, 10] on span at bounding box center [431, 10] width 18 height 21
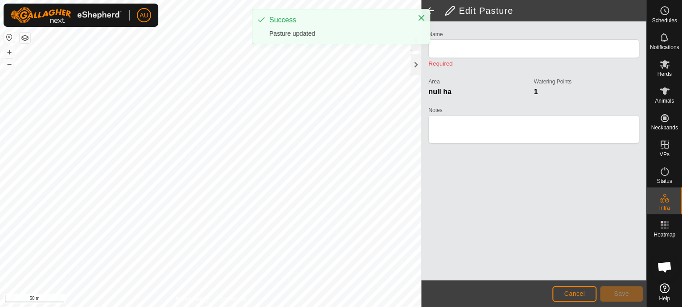
type input "hogans field"
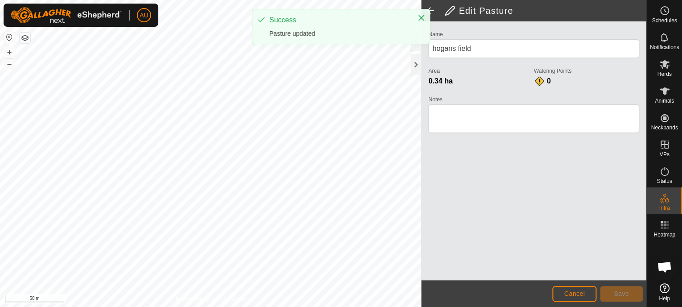
click at [431, 8] on span at bounding box center [431, 10] width 18 height 21
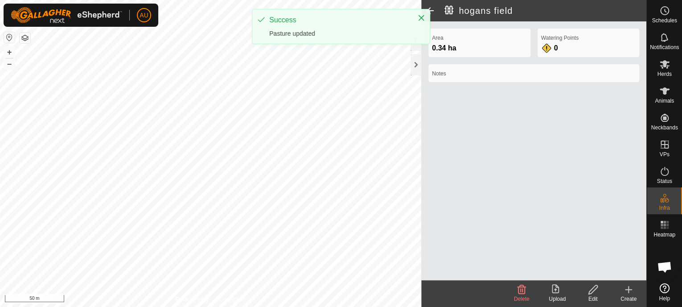
click at [431, 8] on span at bounding box center [431, 10] width 18 height 21
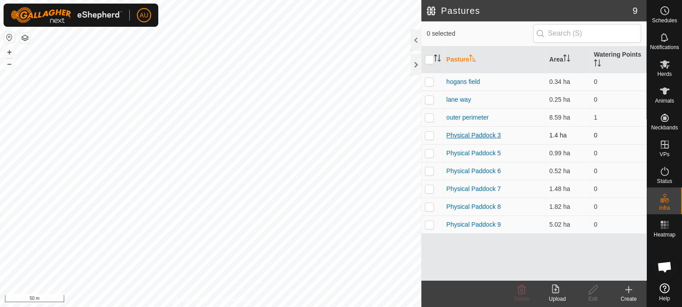
click at [459, 135] on link "Physical Paddock 3" at bounding box center [474, 135] width 54 height 7
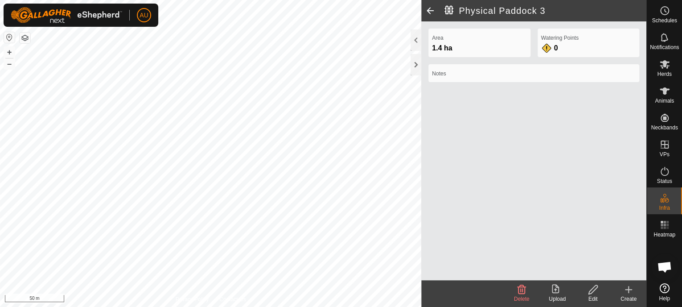
click at [593, 292] on icon at bounding box center [593, 289] width 11 height 11
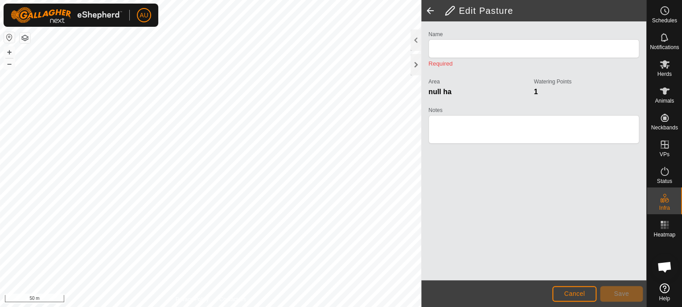
type input "Physical Paddock 3"
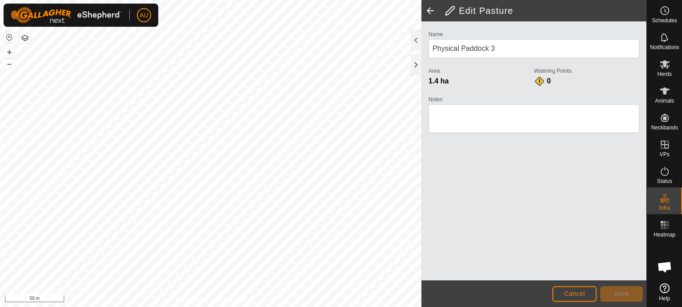
click at [430, 11] on span at bounding box center [431, 10] width 18 height 21
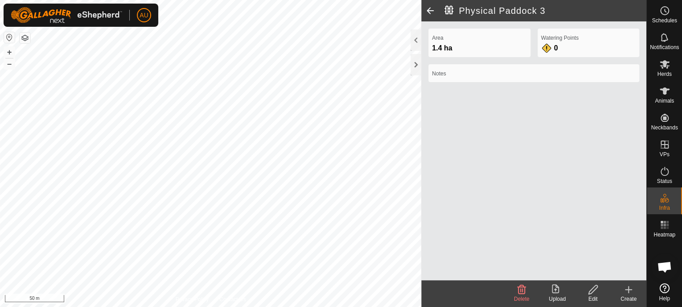
click at [591, 292] on icon at bounding box center [593, 289] width 11 height 11
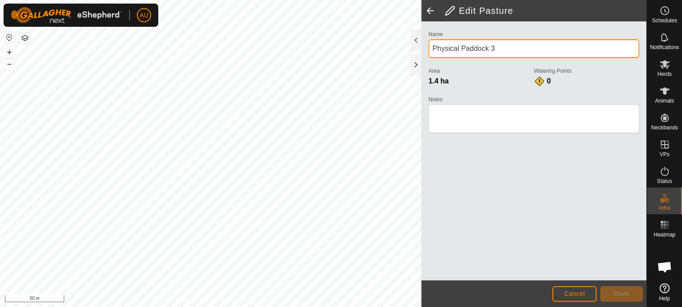
click at [505, 46] on input "Physical Paddock 3" at bounding box center [534, 48] width 211 height 19
type input "P"
type input "s"
click at [444, 54] on input "bluebarry field" at bounding box center [534, 48] width 211 height 19
type input "blueberry field"
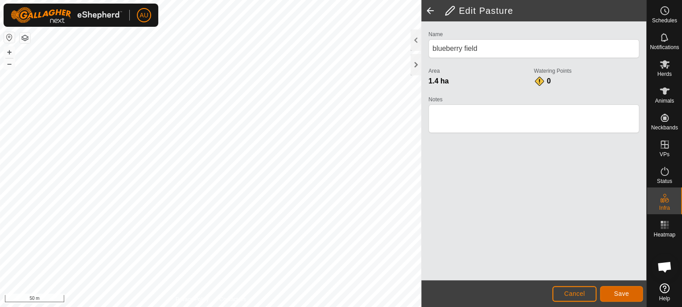
click at [619, 295] on span "Save" at bounding box center [621, 293] width 15 height 7
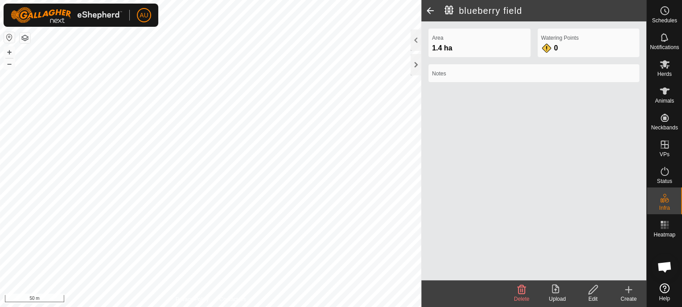
click at [430, 11] on span at bounding box center [431, 10] width 18 height 21
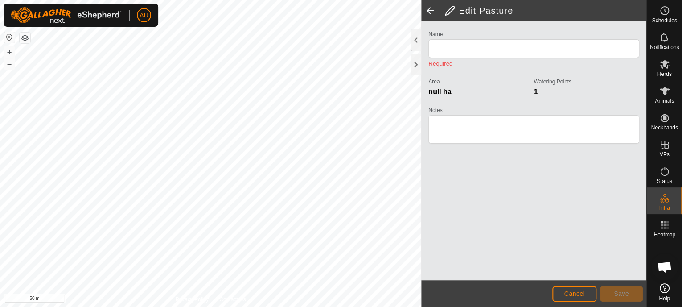
type input "blueberry field"
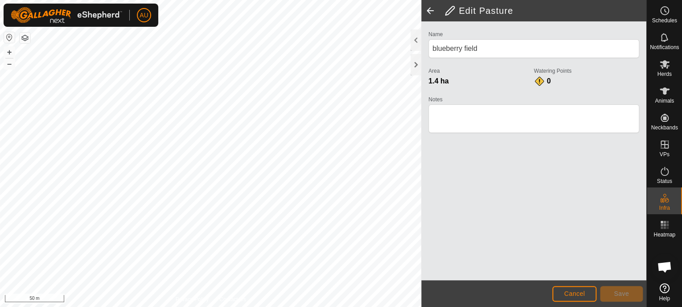
click at [430, 9] on span at bounding box center [431, 10] width 18 height 21
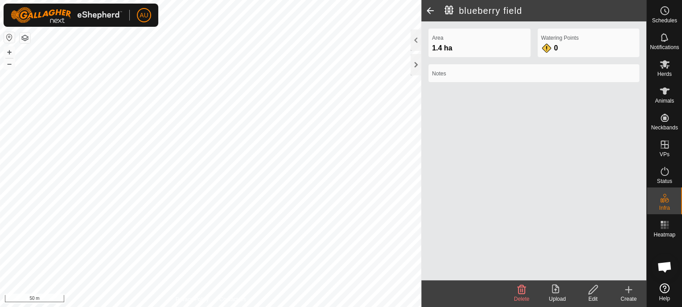
click at [430, 10] on span at bounding box center [431, 10] width 18 height 21
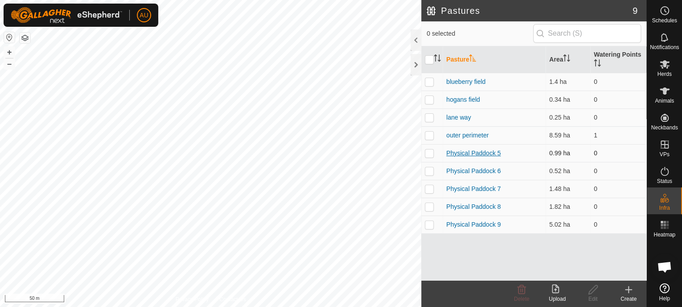
click at [461, 150] on link "Physical Paddock 5" at bounding box center [474, 152] width 54 height 7
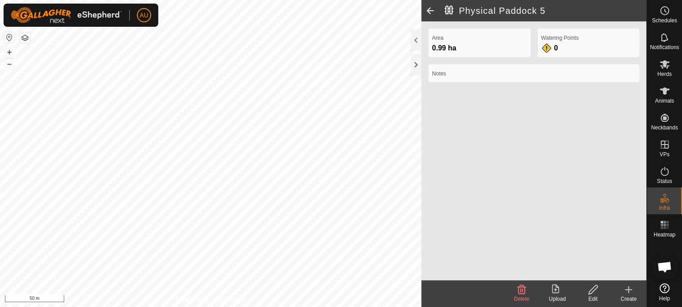
click at [517, 291] on icon at bounding box center [522, 289] width 11 height 11
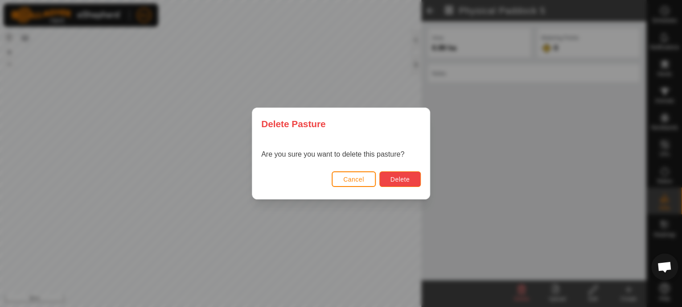
click at [401, 176] on span "Delete" at bounding box center [400, 179] width 19 height 7
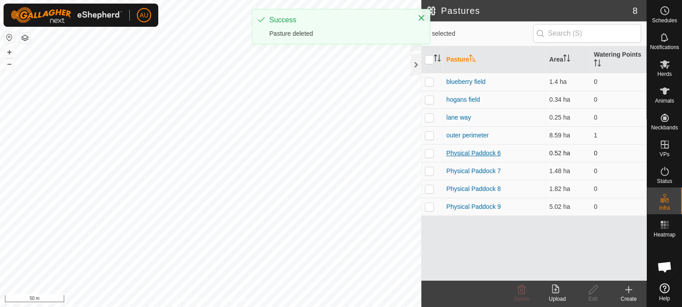
click at [453, 151] on link "Physical Paddock 6" at bounding box center [474, 152] width 54 height 7
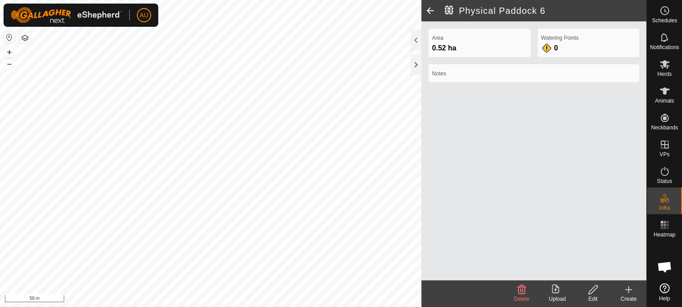
click at [591, 290] on icon at bounding box center [593, 289] width 9 height 9
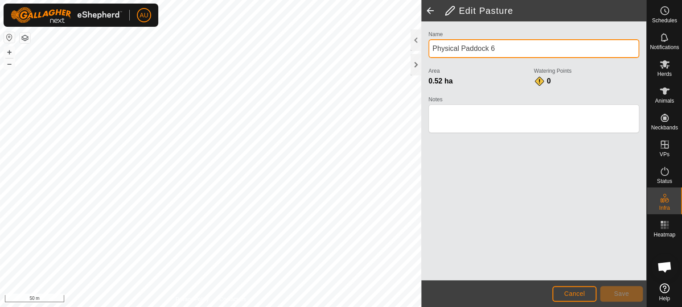
click at [525, 47] on input "Physical Paddock 6" at bounding box center [534, 48] width 211 height 19
type input "P"
type input "scrap yard"
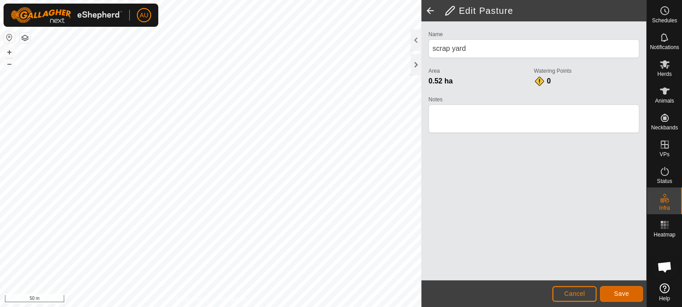
click at [624, 294] on span "Save" at bounding box center [621, 293] width 15 height 7
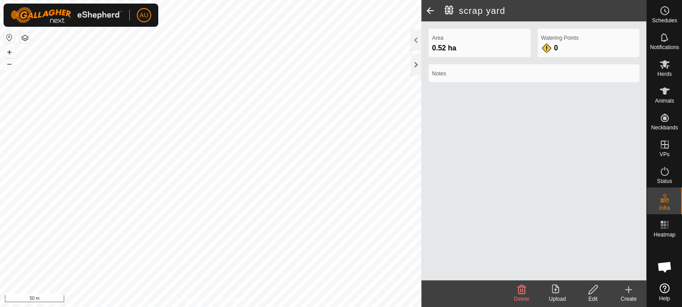
click at [427, 9] on span at bounding box center [431, 10] width 18 height 21
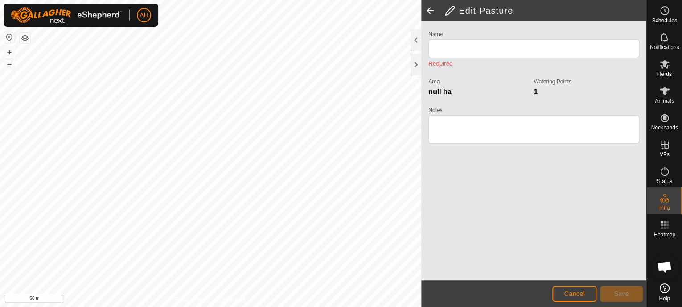
type input "scrap yard"
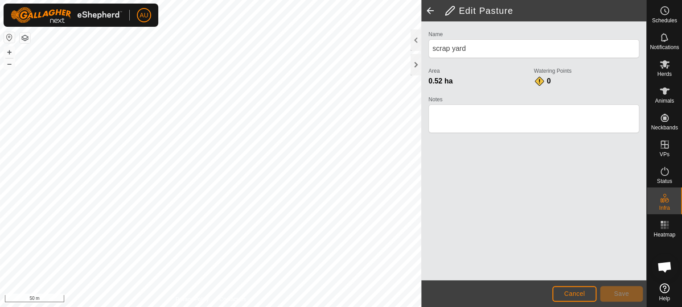
click at [429, 12] on span at bounding box center [431, 10] width 18 height 21
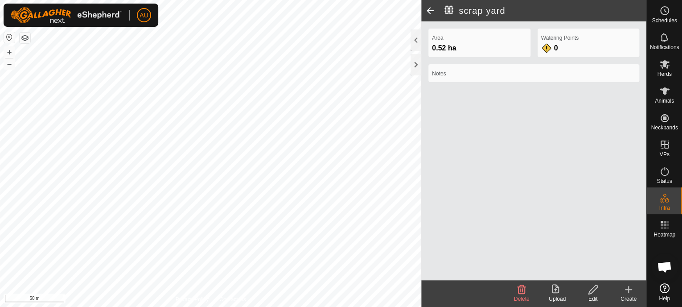
click at [429, 12] on span at bounding box center [431, 10] width 18 height 21
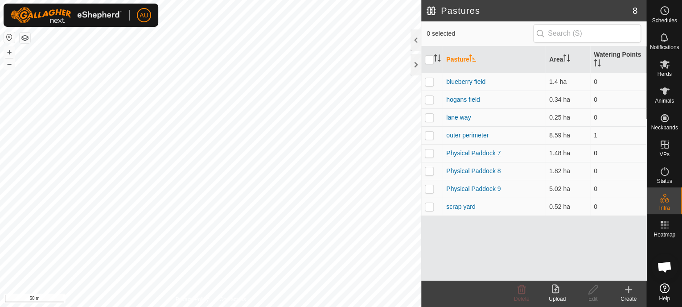
click at [469, 151] on link "Physical Paddock 7" at bounding box center [474, 152] width 54 height 7
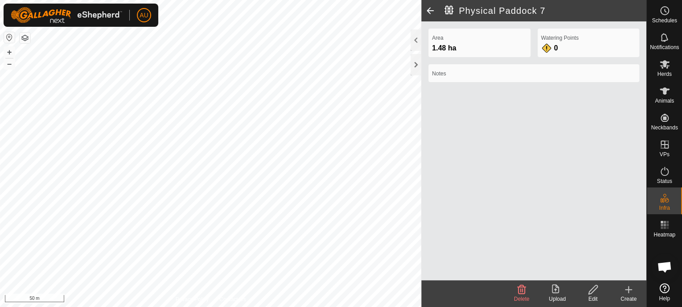
click at [525, 292] on icon at bounding box center [522, 289] width 11 height 11
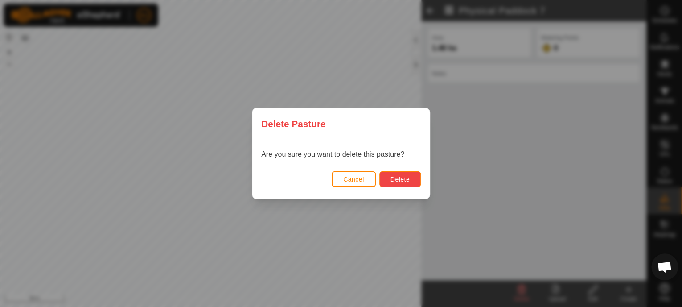
click at [401, 182] on span "Delete" at bounding box center [400, 179] width 19 height 7
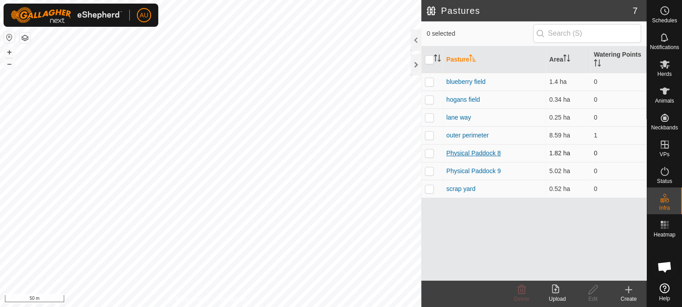
click at [461, 151] on link "Physical Paddock 8" at bounding box center [474, 152] width 54 height 7
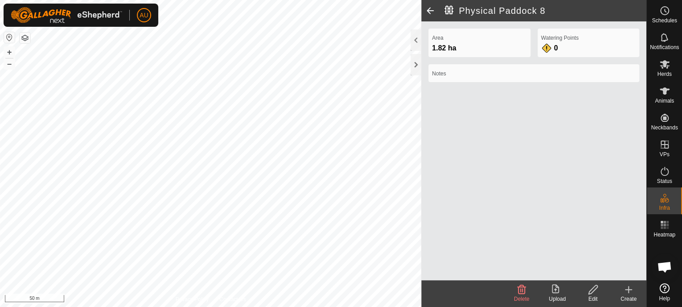
click at [522, 294] on icon at bounding box center [522, 289] width 8 height 9
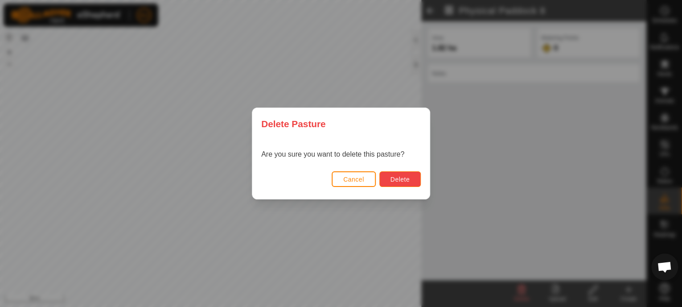
click at [393, 174] on button "Delete" at bounding box center [400, 179] width 41 height 16
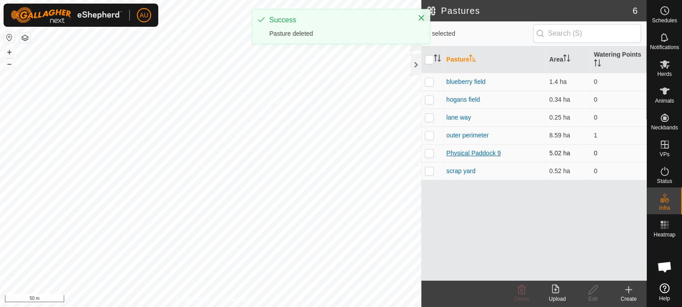
click at [458, 152] on link "Physical Paddock 9" at bounding box center [474, 152] width 54 height 7
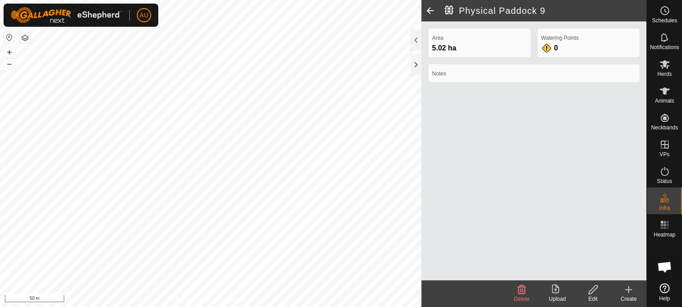
click at [594, 292] on icon at bounding box center [593, 289] width 11 height 11
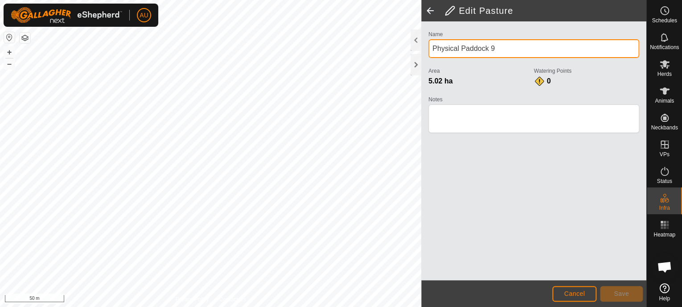
click at [505, 45] on input "Physical Paddock 9" at bounding box center [534, 48] width 211 height 19
type input "P"
type input "spring pasture"
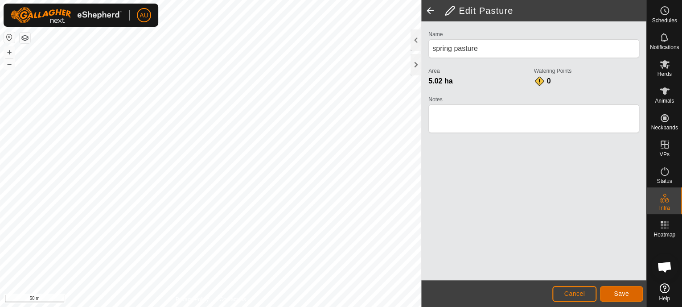
click at [618, 297] on span "Save" at bounding box center [621, 293] width 15 height 7
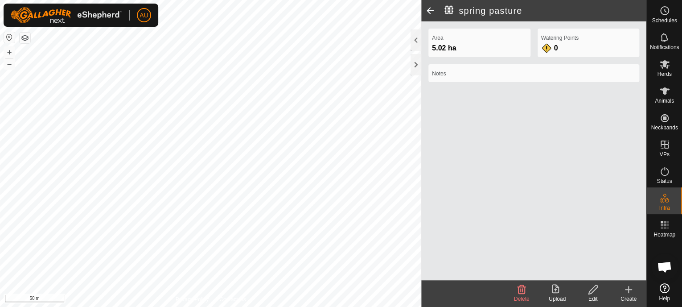
click at [432, 12] on span at bounding box center [431, 10] width 18 height 21
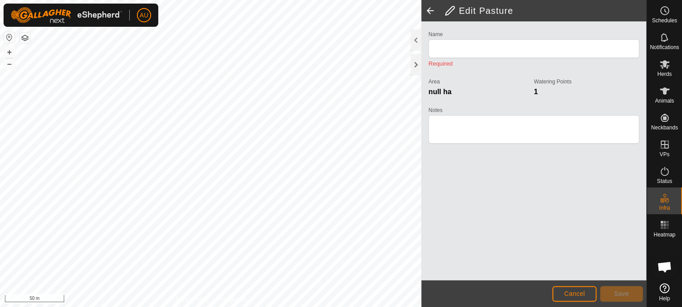
type input "spring pasture"
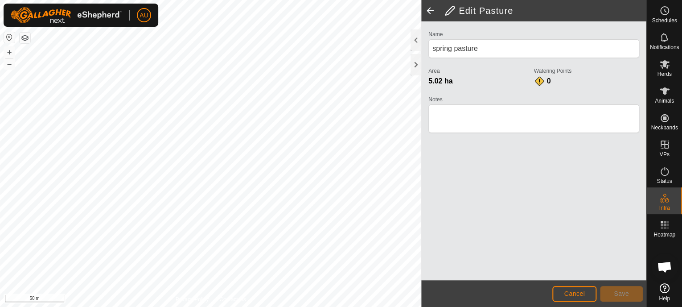
click at [431, 12] on span at bounding box center [431, 10] width 18 height 21
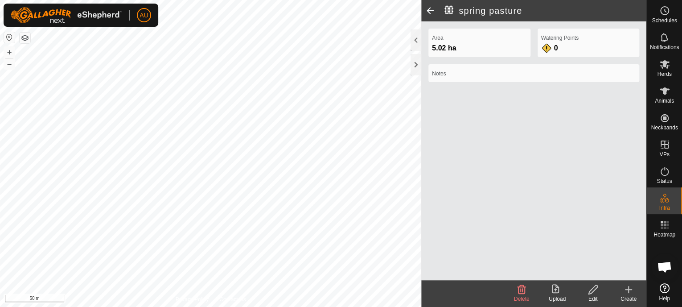
click at [430, 11] on span at bounding box center [431, 10] width 18 height 21
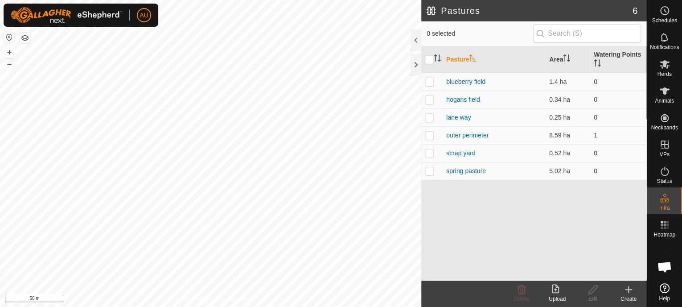
click at [630, 292] on icon at bounding box center [629, 289] width 11 height 11
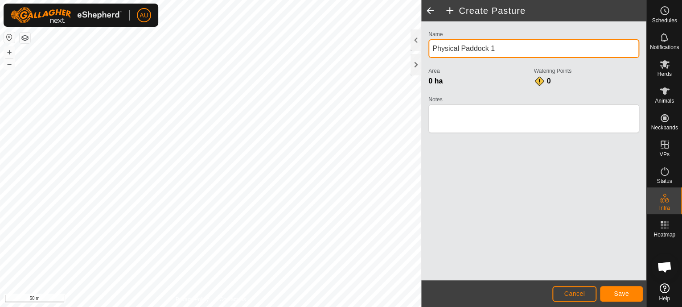
click at [505, 50] on input "Physical Paddock 1" at bounding box center [534, 48] width 211 height 19
type input "P"
type input "pasture 1"
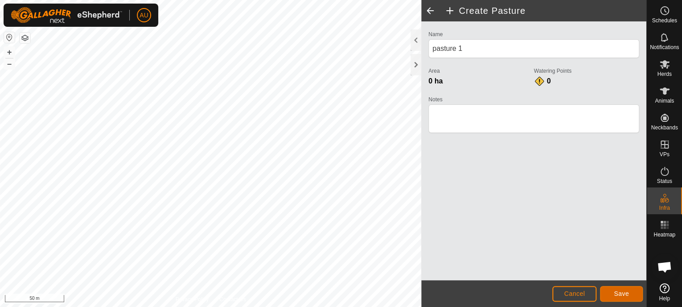
click at [630, 294] on button "Save" at bounding box center [621, 294] width 43 height 16
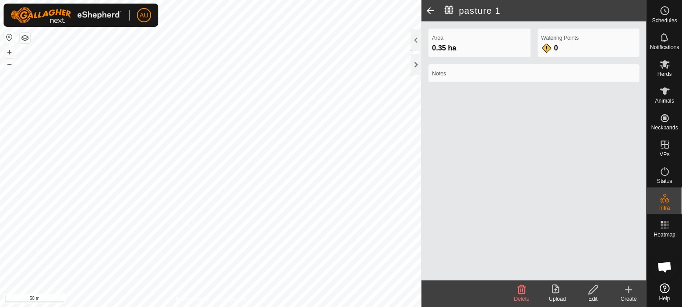
click at [432, 12] on span at bounding box center [431, 10] width 18 height 21
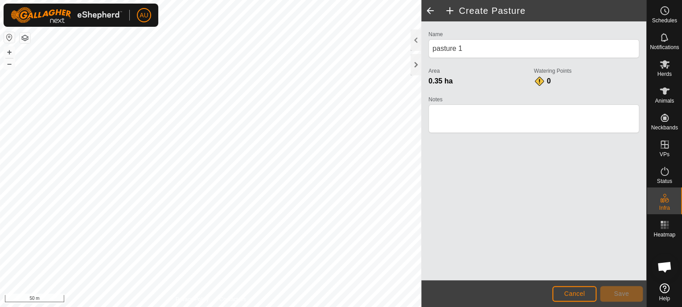
click at [431, 11] on span at bounding box center [431, 10] width 18 height 21
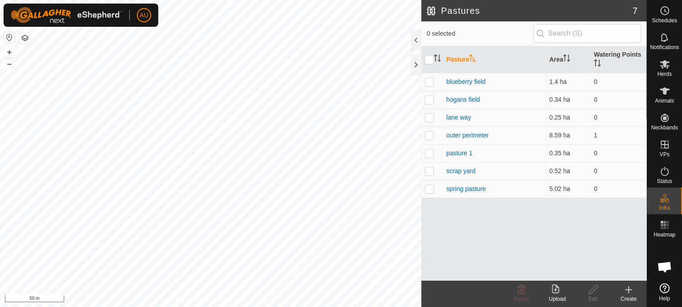
click at [626, 295] on div "Create" at bounding box center [629, 299] width 36 height 8
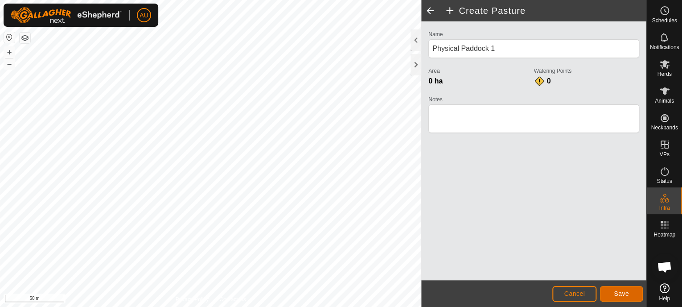
click at [626, 295] on span "Save" at bounding box center [621, 293] width 15 height 7
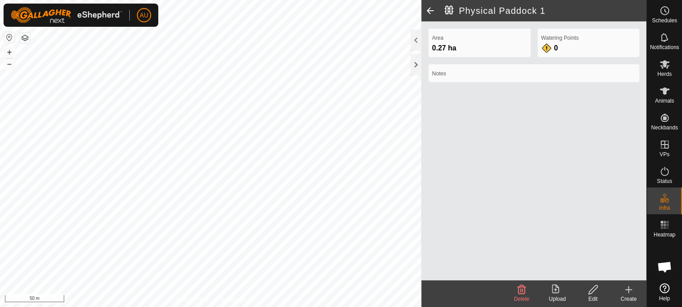
click at [432, 10] on span at bounding box center [431, 10] width 18 height 21
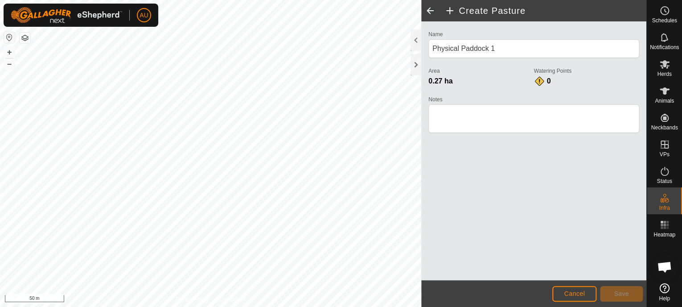
click at [432, 9] on span at bounding box center [431, 10] width 18 height 21
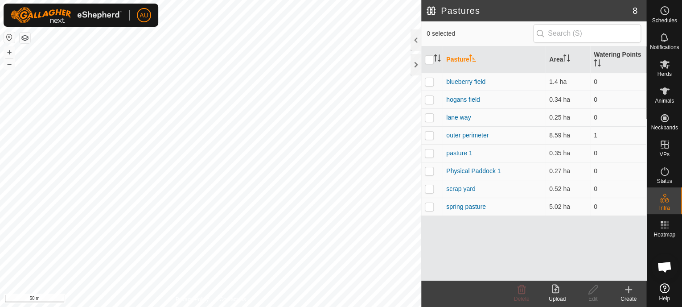
click at [628, 292] on icon at bounding box center [629, 289] width 11 height 11
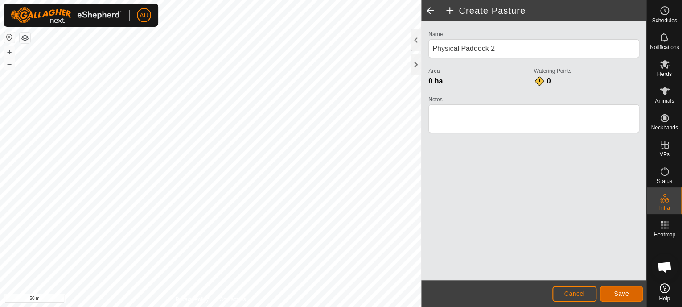
click at [619, 294] on span "Save" at bounding box center [621, 293] width 15 height 7
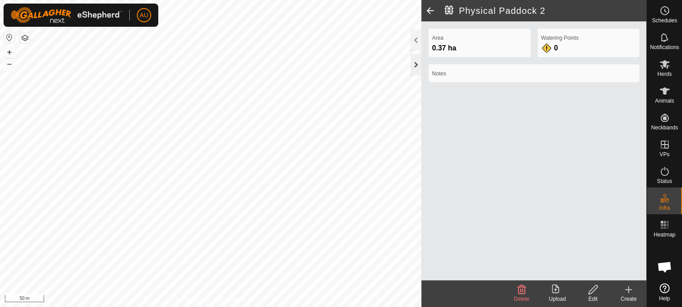
click at [415, 64] on div at bounding box center [416, 64] width 11 height 21
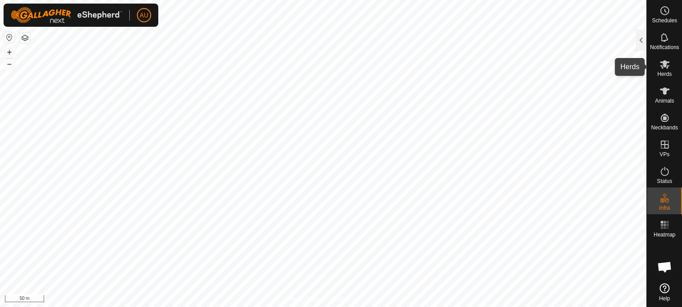
click at [667, 72] on span "Herds" at bounding box center [664, 73] width 14 height 5
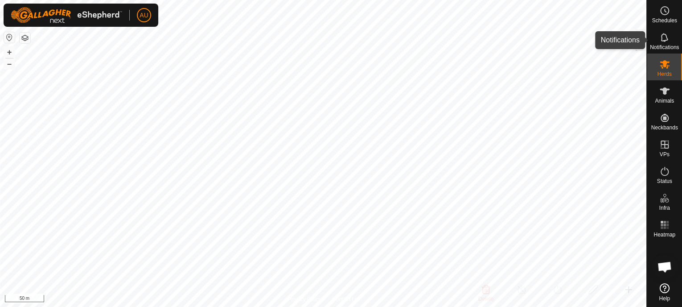
click at [664, 41] on icon at bounding box center [664, 37] width 7 height 8
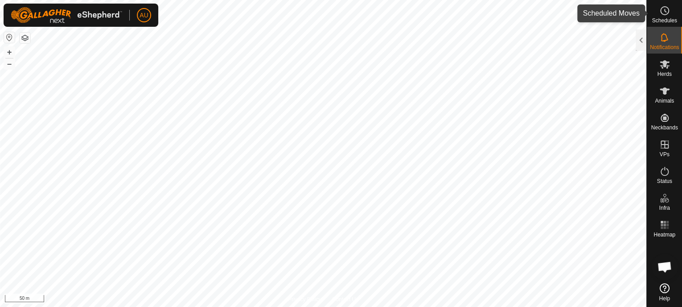
click at [658, 14] on es-schedule-vp-svg-icon at bounding box center [665, 11] width 16 height 14
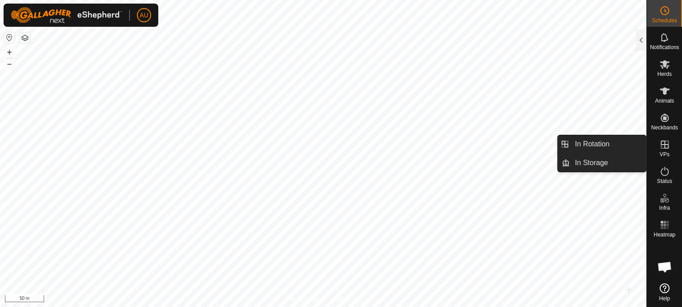
drag, startPoint x: 665, startPoint y: 154, endPoint x: 667, endPoint y: 145, distance: 10.0
click at [667, 145] on icon at bounding box center [665, 145] width 8 height 8
click at [662, 148] on icon at bounding box center [665, 144] width 11 height 11
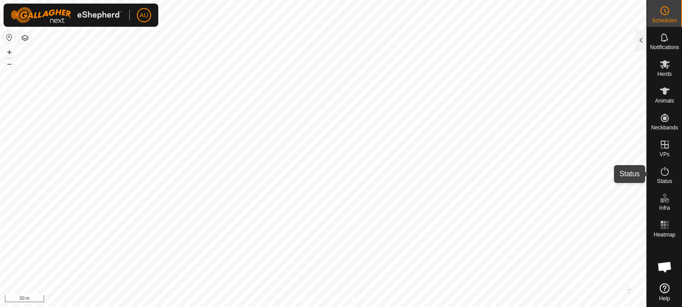
click at [669, 174] on icon at bounding box center [665, 171] width 11 height 11
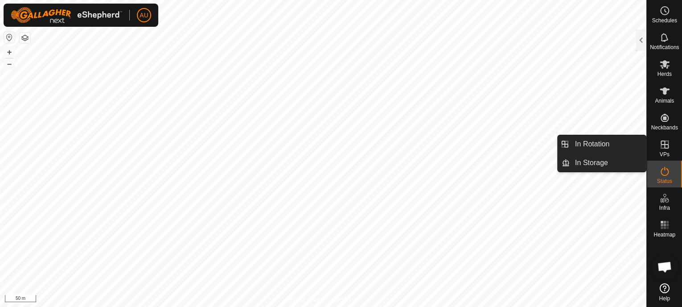
click at [662, 146] on icon at bounding box center [665, 144] width 11 height 11
click at [578, 142] on link "In Rotation" at bounding box center [608, 144] width 76 height 18
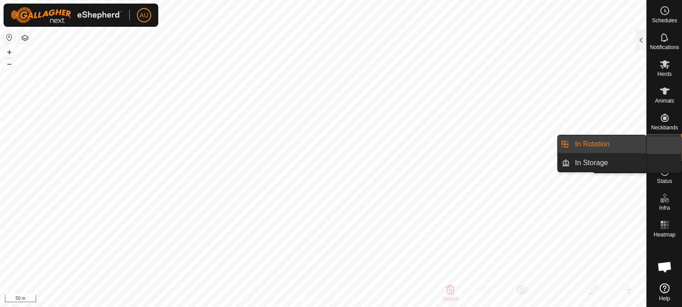
click at [666, 141] on icon at bounding box center [665, 145] width 8 height 8
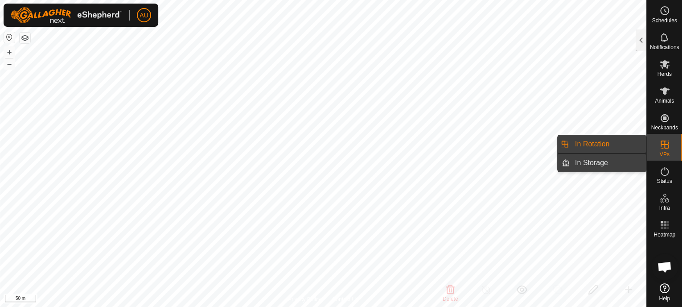
click at [580, 160] on link "In Storage" at bounding box center [608, 163] width 76 height 18
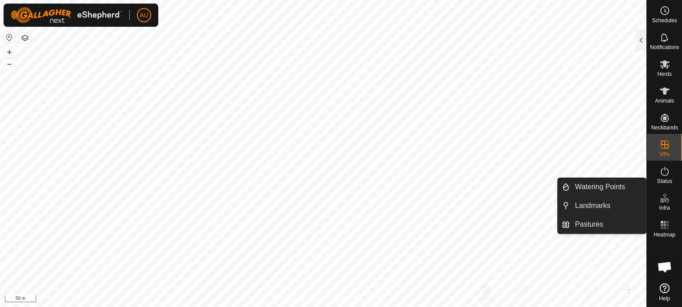
click at [665, 203] on icon at bounding box center [665, 198] width 11 height 11
click at [592, 222] on link "Pastures" at bounding box center [608, 224] width 76 height 18
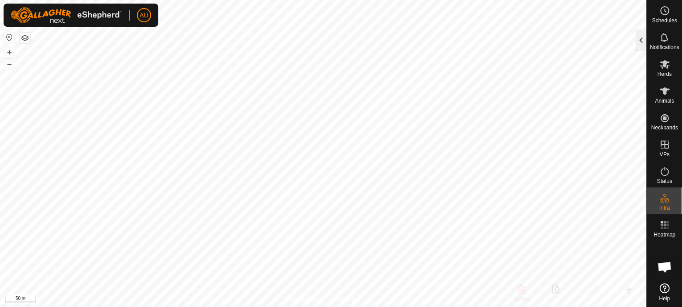
click at [643, 42] on div at bounding box center [641, 39] width 11 height 21
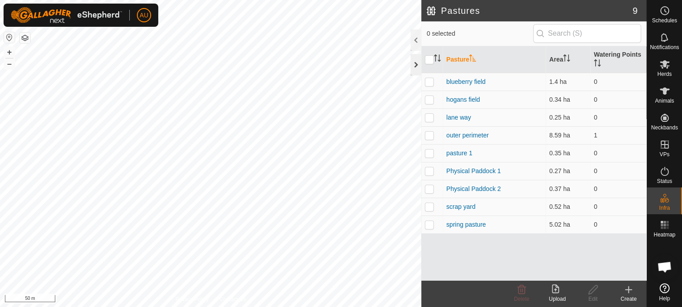
click at [414, 62] on div at bounding box center [416, 64] width 11 height 21
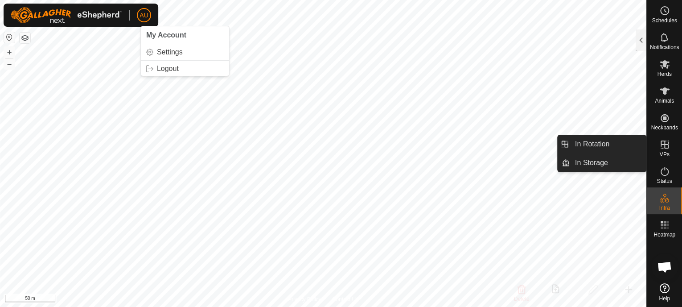
click at [661, 147] on icon at bounding box center [665, 145] width 8 height 8
click at [668, 145] on icon at bounding box center [665, 145] width 8 height 8
click at [624, 145] on link "In Rotation" at bounding box center [608, 144] width 76 height 18
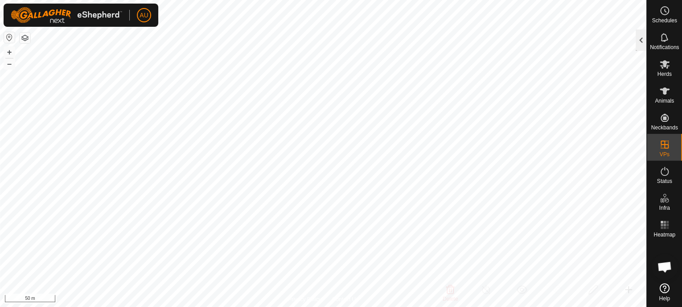
click at [638, 36] on div at bounding box center [641, 39] width 11 height 21
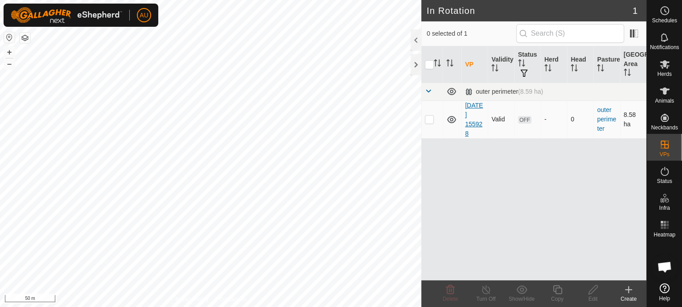
click at [476, 113] on link "[DATE] 155928" at bounding box center [474, 119] width 18 height 35
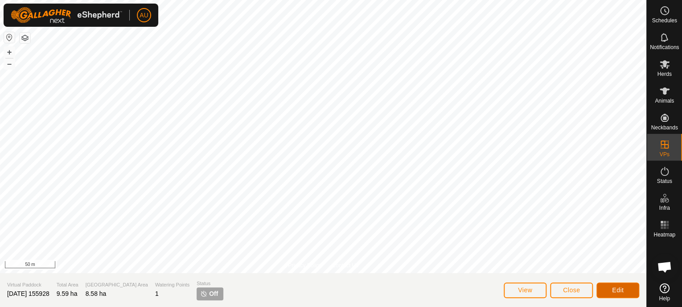
click at [610, 288] on button "Edit" at bounding box center [618, 290] width 43 height 16
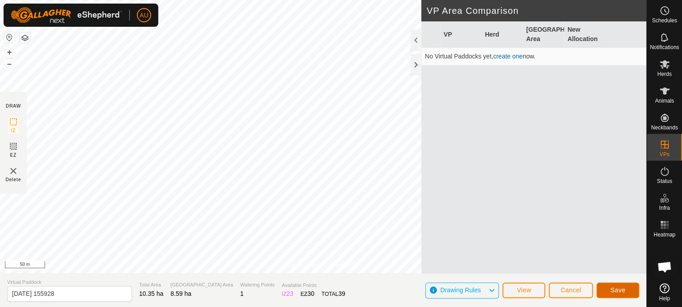
click at [626, 289] on button "Save" at bounding box center [618, 290] width 43 height 16
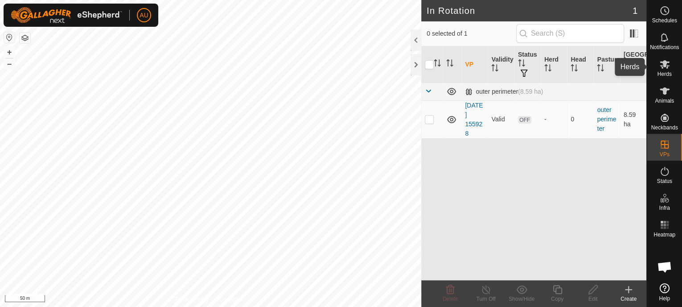
click at [668, 69] on icon at bounding box center [665, 64] width 11 height 11
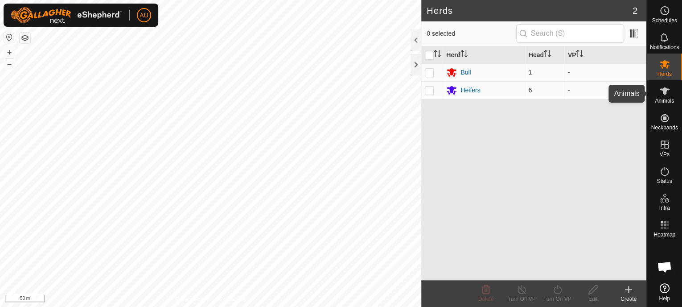
click at [668, 93] on icon at bounding box center [665, 91] width 11 height 11
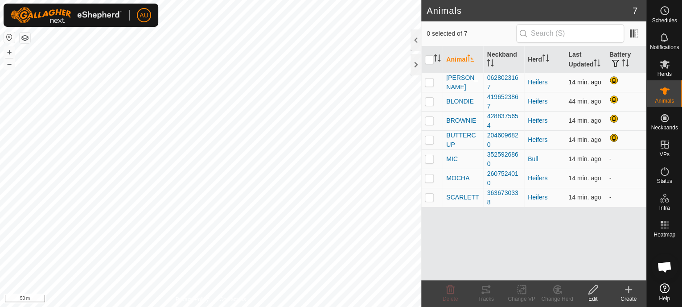
click at [428, 86] on p-checkbox at bounding box center [429, 82] width 9 height 7
checkbox input "true"
click at [429, 105] on p-checkbox at bounding box center [429, 101] width 9 height 7
checkbox input "true"
click at [429, 130] on td at bounding box center [432, 120] width 21 height 19
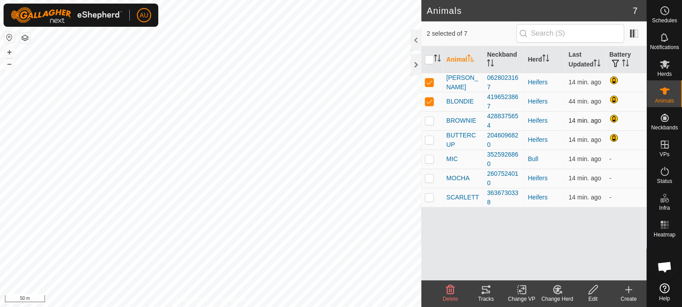
checkbox input "true"
drag, startPoint x: 426, startPoint y: 152, endPoint x: 432, endPoint y: 167, distance: 16.2
click at [427, 149] on td at bounding box center [432, 139] width 21 height 19
checkbox input "true"
click at [429, 162] on p-checkbox at bounding box center [429, 158] width 9 height 7
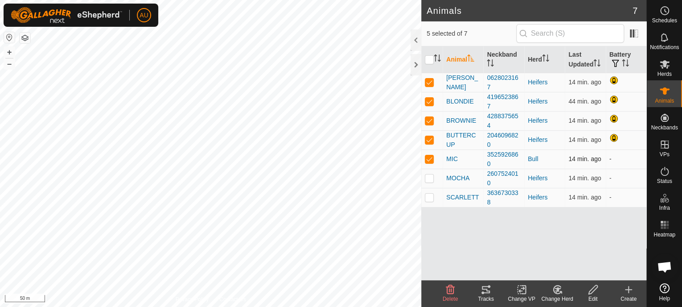
click at [431, 162] on p-checkbox at bounding box center [429, 158] width 9 height 7
checkbox input "false"
drag, startPoint x: 430, startPoint y: 182, endPoint x: 428, endPoint y: 201, distance: 18.9
click at [430, 183] on td at bounding box center [432, 178] width 21 height 19
checkbox input "true"
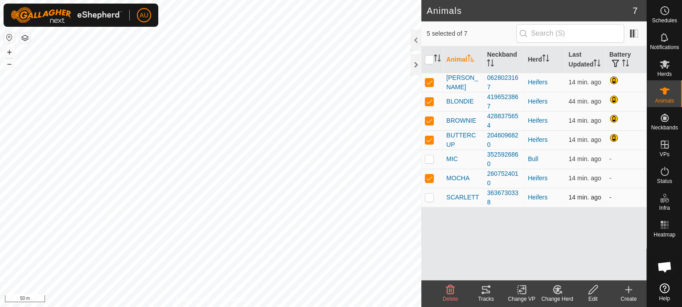
click at [428, 201] on p-checkbox at bounding box center [429, 197] width 9 height 7
checkbox input "true"
click at [522, 286] on icon at bounding box center [522, 289] width 11 height 11
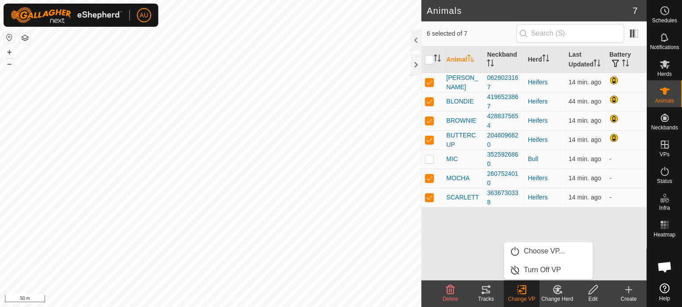
click at [487, 290] on icon at bounding box center [486, 289] width 11 height 11
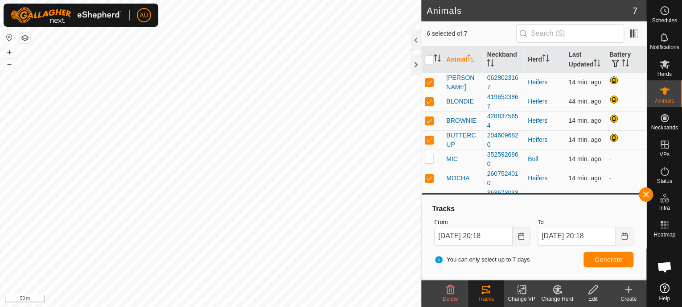
click at [558, 293] on icon at bounding box center [557, 289] width 11 height 11
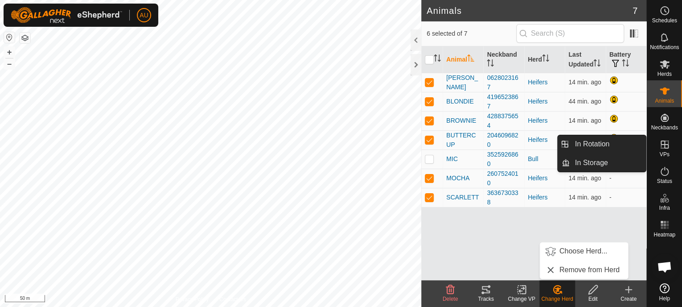
click at [667, 146] on icon at bounding box center [665, 144] width 11 height 11
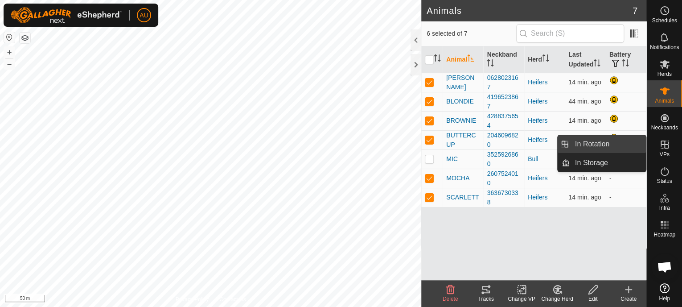
click at [621, 142] on link "In Rotation" at bounding box center [608, 144] width 76 height 18
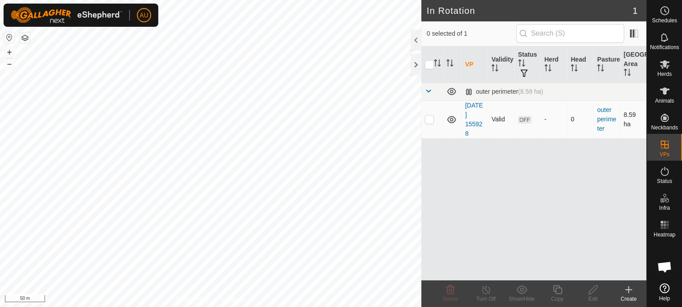
click at [426, 122] on p-checkbox at bounding box center [429, 119] width 9 height 7
checkbox input "true"
click at [528, 119] on span "OFF" at bounding box center [524, 120] width 13 height 8
click at [416, 43] on div at bounding box center [416, 39] width 11 height 21
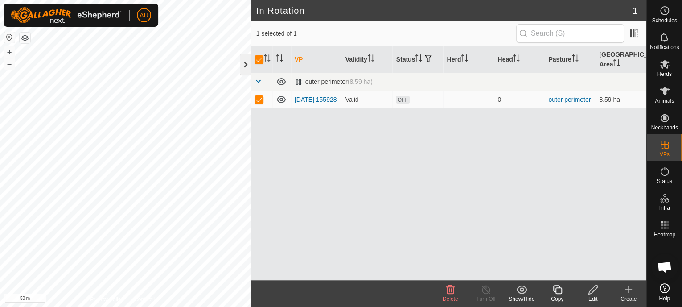
click at [243, 69] on div at bounding box center [245, 64] width 11 height 21
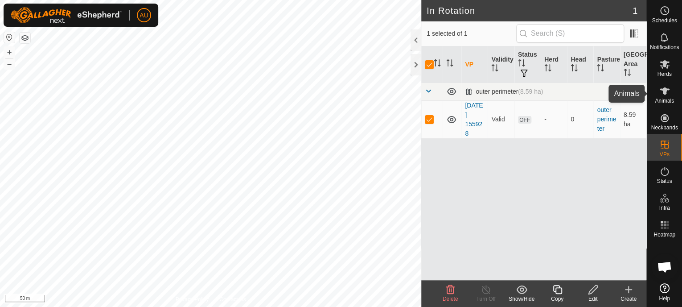
click at [663, 87] on icon at bounding box center [665, 91] width 11 height 11
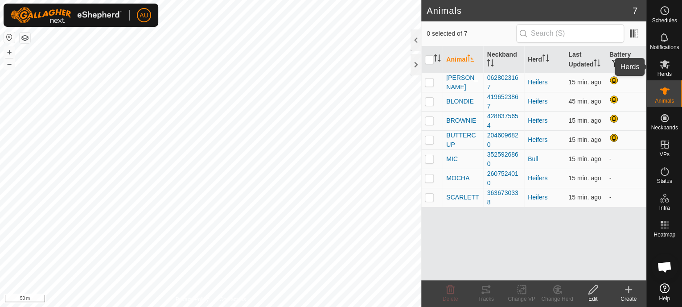
click at [664, 70] on es-mob-svg-icon at bounding box center [665, 64] width 16 height 14
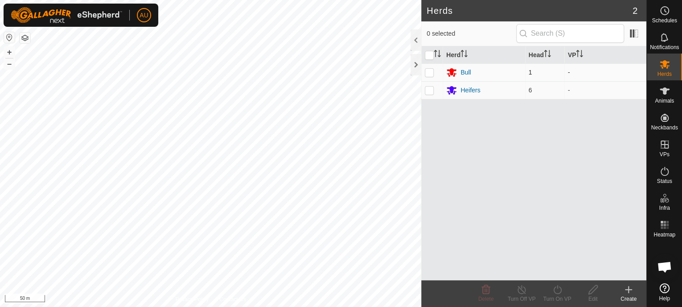
click at [431, 70] on p-checkbox at bounding box center [429, 72] width 9 height 7
checkbox input "true"
click at [428, 91] on p-checkbox at bounding box center [429, 90] width 9 height 7
checkbox input "true"
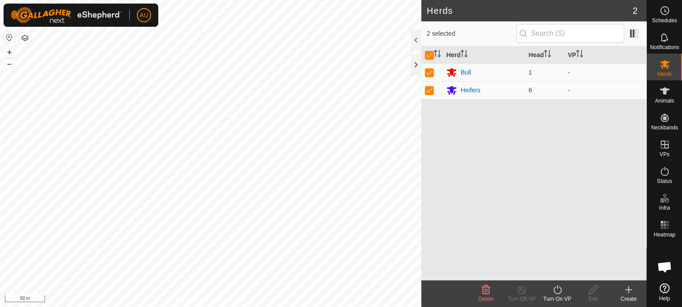
click at [563, 296] on div "Turn On VP" at bounding box center [558, 299] width 36 height 8
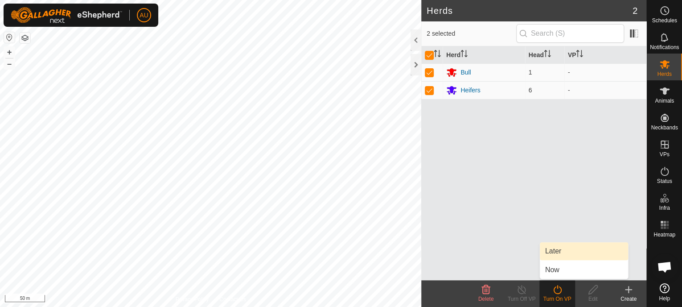
click at [565, 252] on link "Later" at bounding box center [584, 251] width 88 height 18
click at [552, 293] on icon at bounding box center [557, 289] width 11 height 11
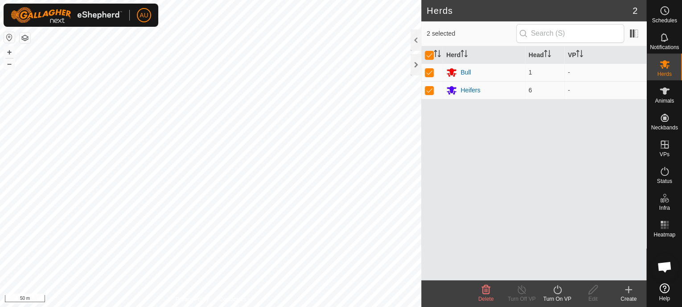
click at [558, 289] on icon at bounding box center [557, 289] width 11 height 11
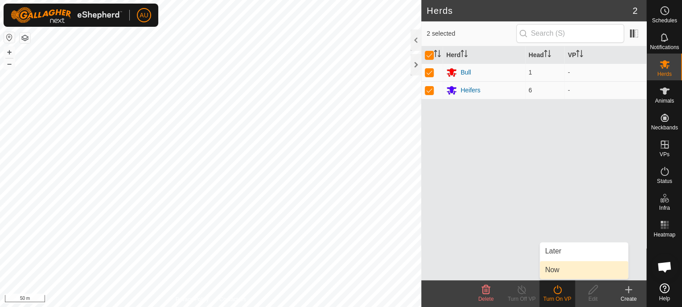
click at [560, 272] on link "Now" at bounding box center [584, 270] width 88 height 18
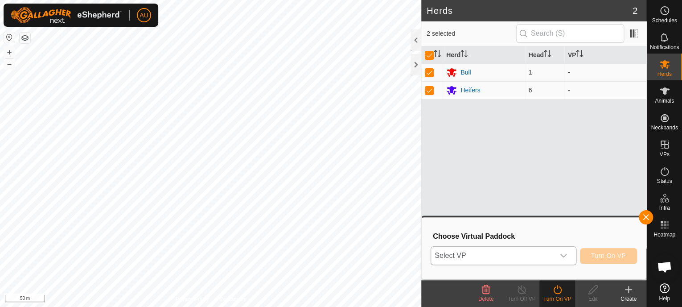
click at [565, 252] on icon "dropdown trigger" at bounding box center [563, 255] width 7 height 7
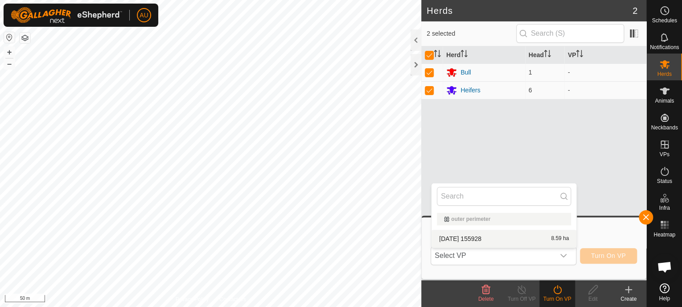
click at [595, 136] on div "Herd Head VP Bull 1 - Heifers 6 -" at bounding box center [534, 163] width 225 height 234
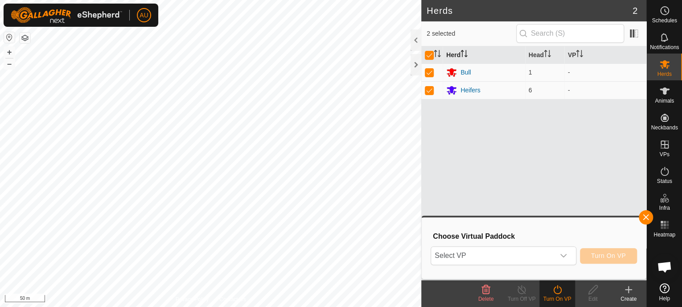
click at [504, 53] on th "Herd" at bounding box center [484, 54] width 82 height 17
click at [426, 53] on input "checkbox" at bounding box center [429, 55] width 9 height 9
checkbox input "false"
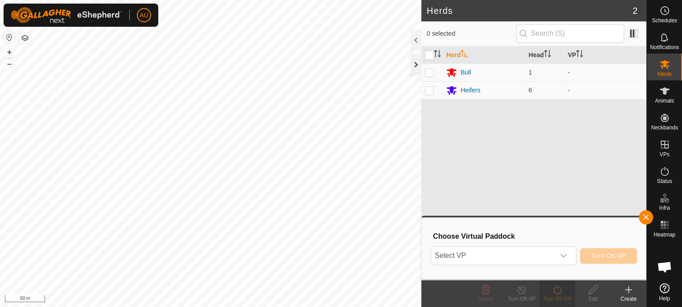
click at [416, 61] on div at bounding box center [416, 64] width 11 height 21
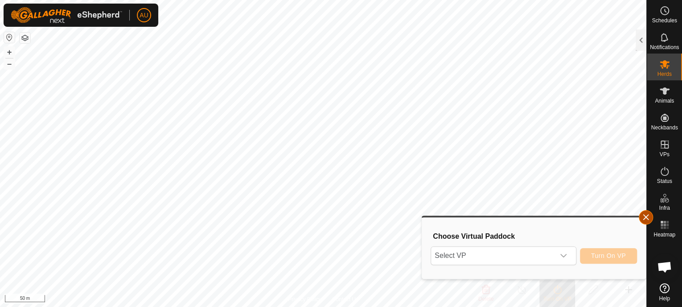
click at [642, 215] on button "button" at bounding box center [646, 217] width 14 height 14
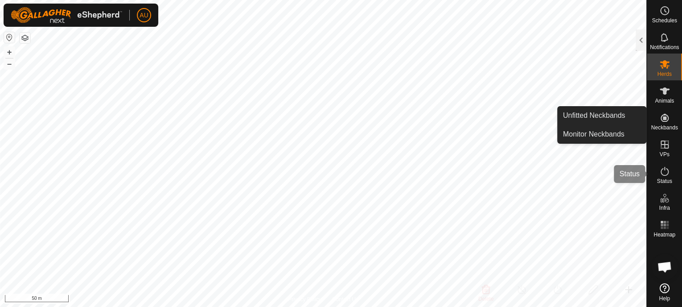
click at [669, 182] on span "Status" at bounding box center [664, 180] width 15 height 5
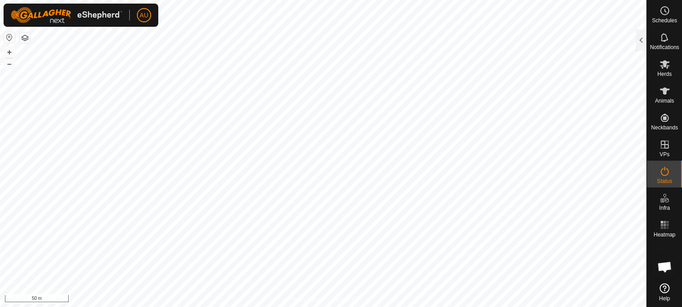
click at [662, 170] on icon at bounding box center [665, 171] width 11 height 11
click at [662, 171] on icon at bounding box center [665, 171] width 11 height 11
click at [662, 178] on span "Status" at bounding box center [664, 180] width 15 height 5
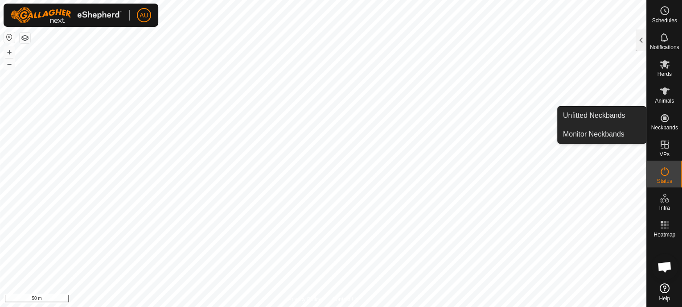
click at [666, 117] on icon at bounding box center [665, 118] width 8 height 8
click at [579, 136] on link "Monitor Neckbands" at bounding box center [602, 134] width 88 height 18
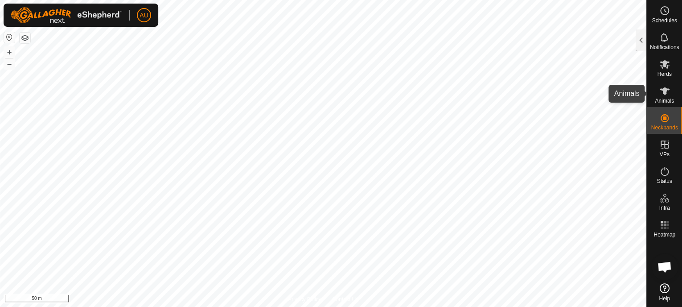
click at [664, 91] on icon at bounding box center [665, 90] width 10 height 7
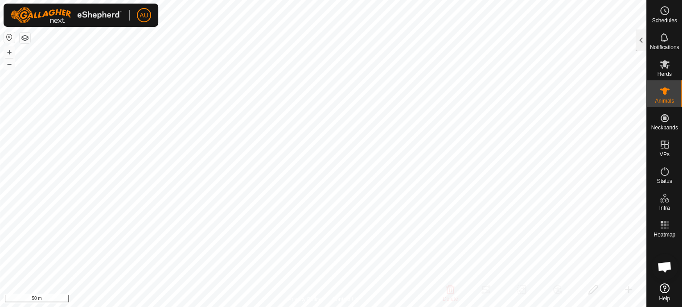
click at [662, 90] on icon at bounding box center [665, 90] width 10 height 7
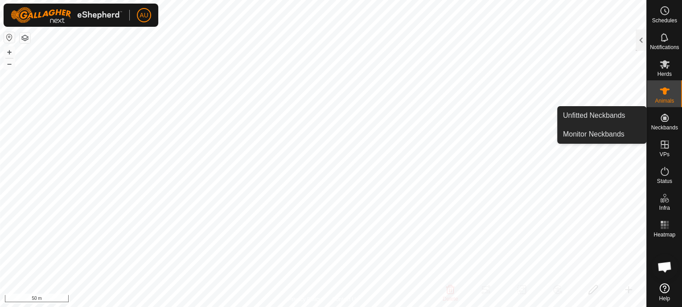
click at [663, 110] on div "Neckbands" at bounding box center [664, 120] width 35 height 27
drag, startPoint x: 660, startPoint y: 110, endPoint x: 655, endPoint y: 94, distance: 16.8
click at [663, 118] on icon at bounding box center [665, 118] width 8 height 8
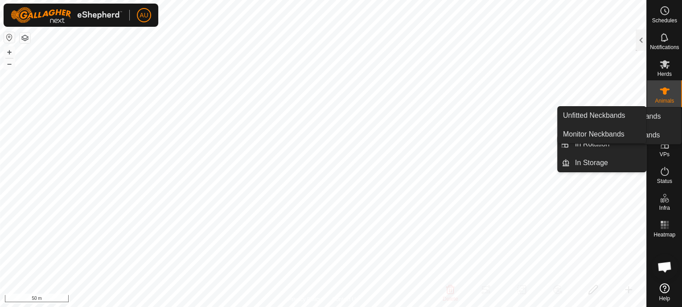
click at [666, 118] on icon at bounding box center [665, 118] width 8 height 8
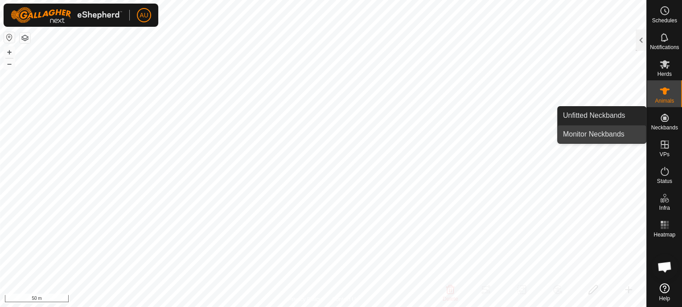
click at [590, 135] on link "Monitor Neckbands" at bounding box center [602, 134] width 88 height 18
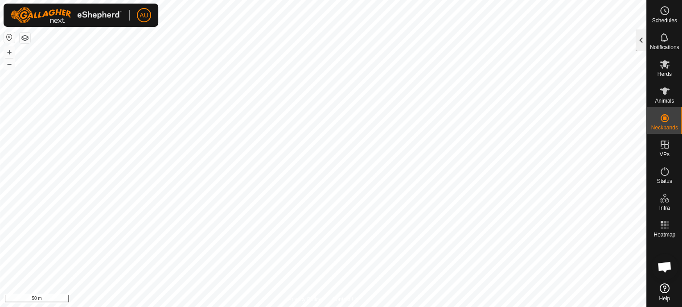
click at [642, 41] on div at bounding box center [641, 39] width 11 height 21
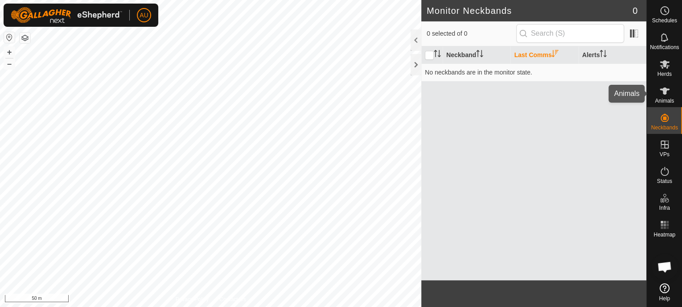
click at [665, 99] on span "Animals" at bounding box center [664, 100] width 19 height 5
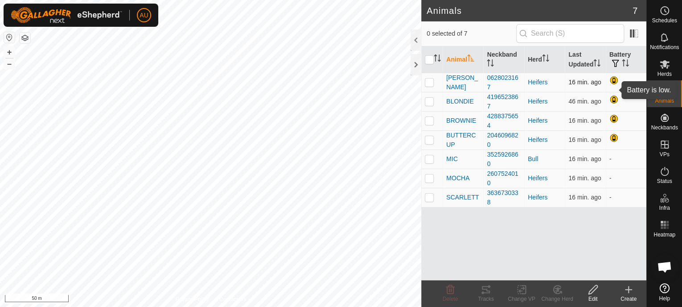
click at [613, 87] on div at bounding box center [615, 81] width 11 height 11
click at [539, 33] on input "text" at bounding box center [571, 33] width 108 height 19
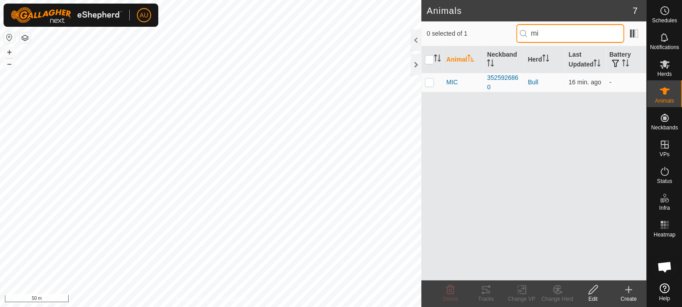
type input "m"
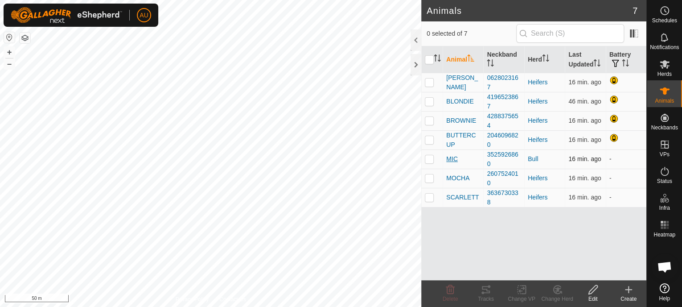
click at [455, 164] on span "MIC" at bounding box center [453, 158] width 12 height 9
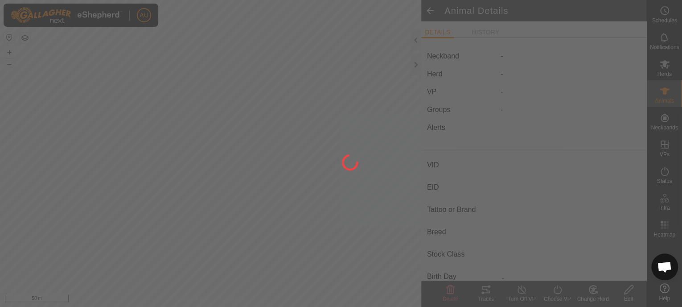
type input "MIC"
type input "-"
type input "Dexters"
type input "-"
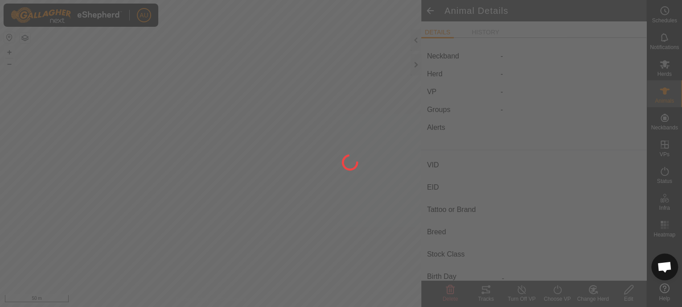
type input "0 kg"
type input "-"
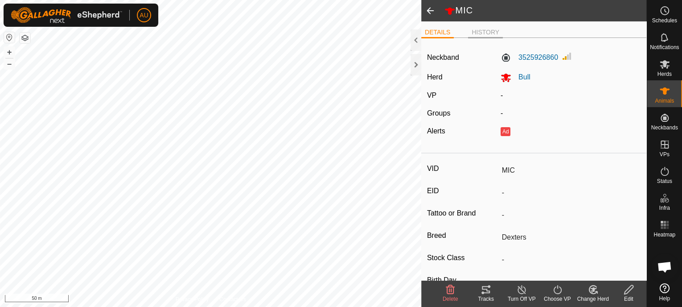
click at [476, 28] on li "HISTORY" at bounding box center [485, 33] width 35 height 11
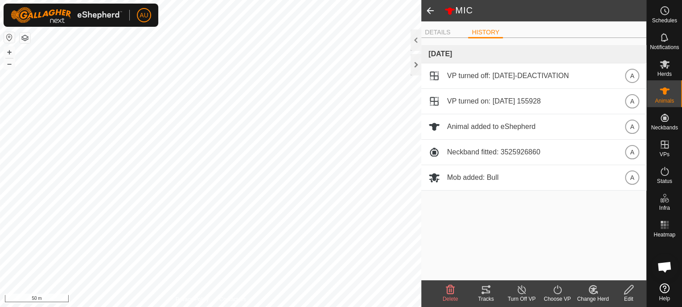
click at [430, 12] on span at bounding box center [431, 10] width 18 height 21
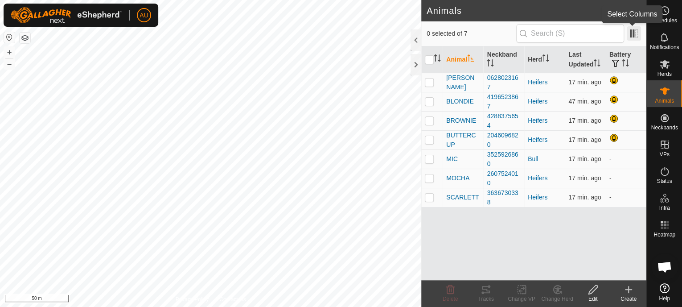
click at [632, 32] on span at bounding box center [634, 33] width 14 height 14
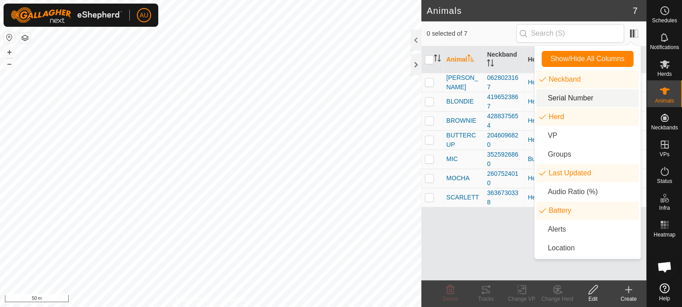
click at [560, 97] on li "Serial Number" at bounding box center [588, 98] width 103 height 18
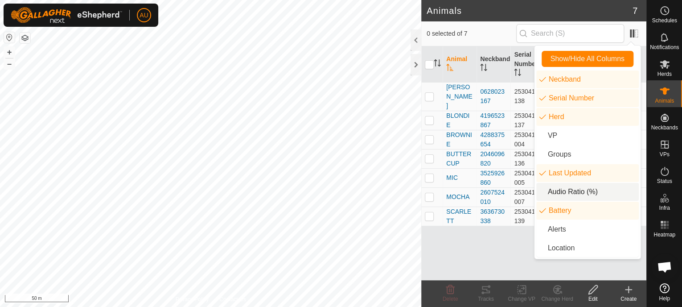
click at [557, 189] on li "Audio Ratio (%)" at bounding box center [588, 192] width 103 height 18
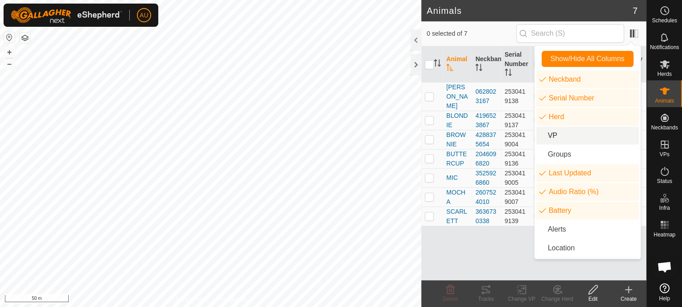
click at [548, 134] on li "VP" at bounding box center [588, 136] width 103 height 18
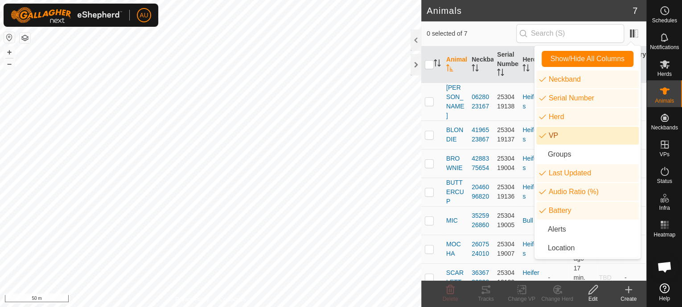
click at [543, 139] on li "VP" at bounding box center [588, 136] width 103 height 18
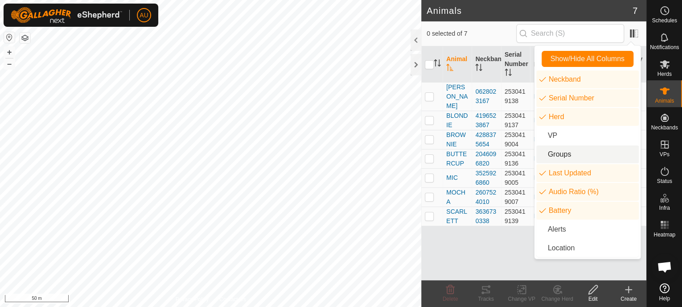
click at [554, 149] on li "Groups" at bounding box center [588, 154] width 103 height 18
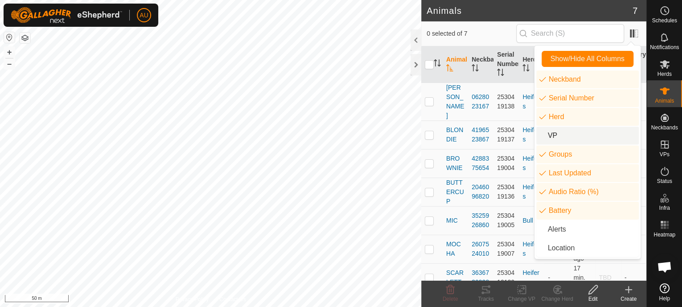
click at [551, 137] on li "VP" at bounding box center [588, 136] width 103 height 18
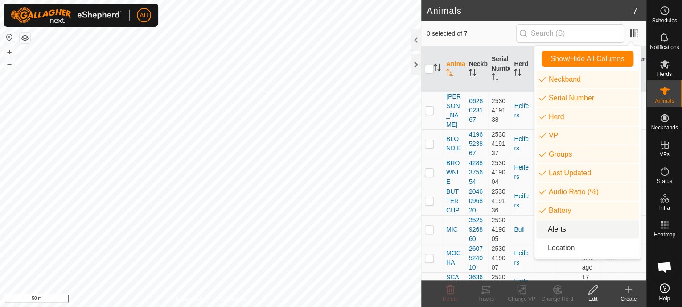
click at [551, 233] on li "Alerts" at bounding box center [588, 229] width 103 height 18
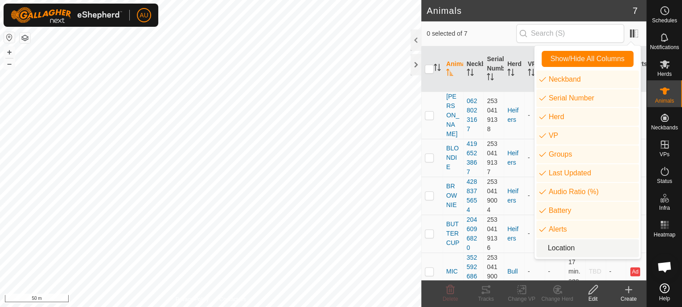
click at [565, 252] on li "Location" at bounding box center [588, 248] width 103 height 18
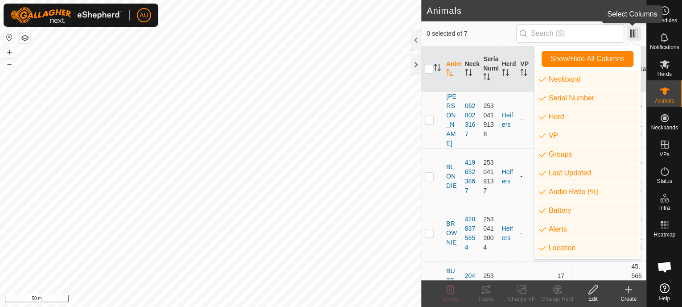
click at [631, 33] on span at bounding box center [634, 33] width 14 height 14
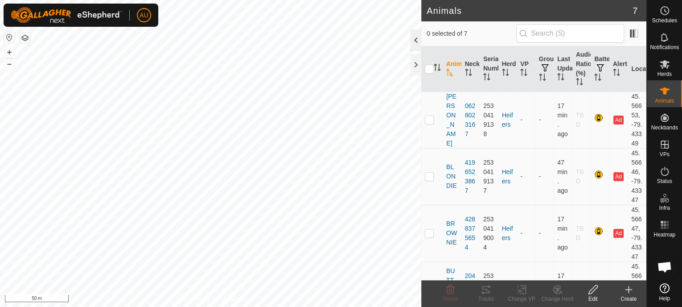
click at [412, 35] on div at bounding box center [416, 39] width 11 height 21
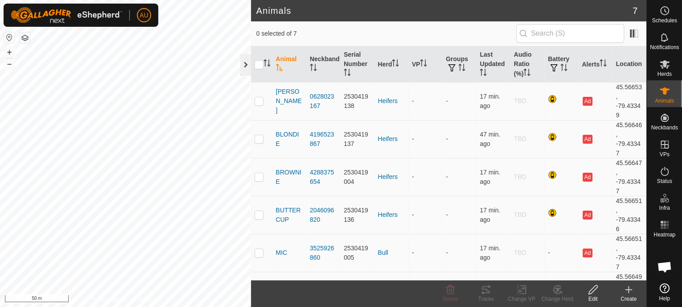
click at [247, 65] on div at bounding box center [245, 64] width 11 height 21
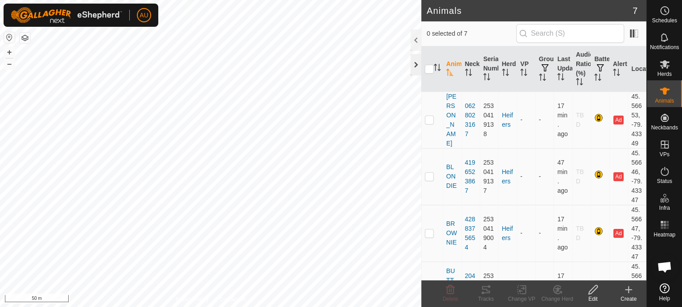
click at [414, 67] on div at bounding box center [416, 64] width 11 height 21
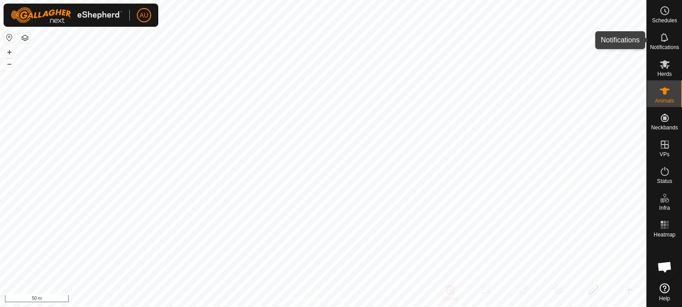
click at [649, 40] on div "Notifications" at bounding box center [664, 40] width 35 height 27
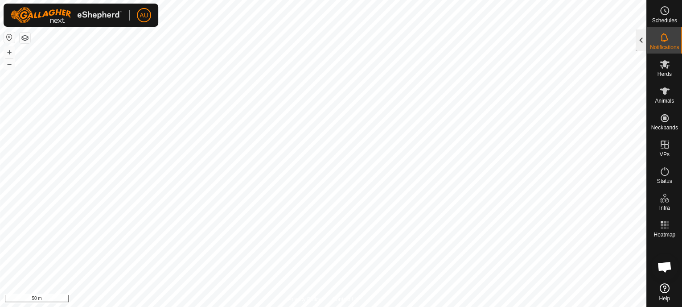
click at [643, 41] on div at bounding box center [641, 39] width 11 height 21
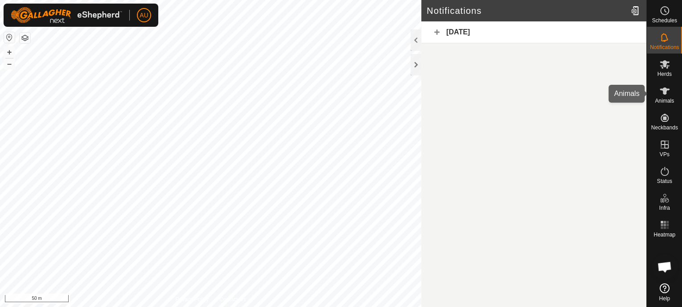
click at [667, 95] on icon at bounding box center [665, 91] width 11 height 11
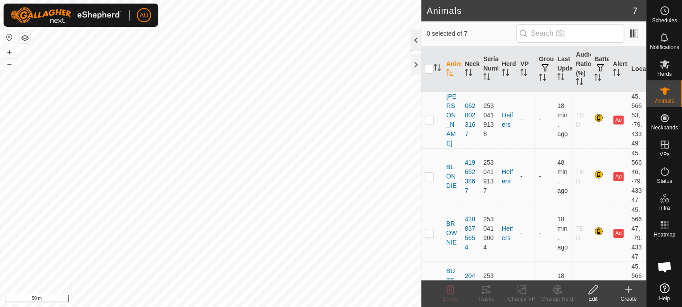
click at [414, 45] on div at bounding box center [416, 39] width 11 height 21
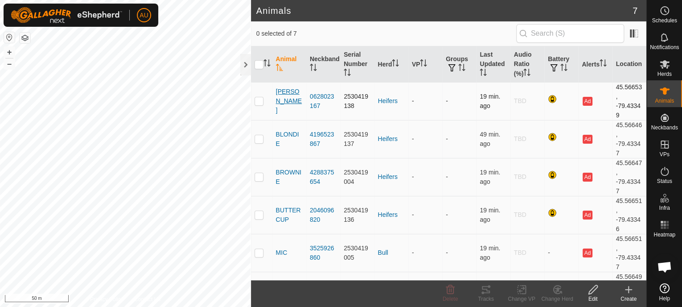
click at [288, 99] on span "[PERSON_NAME]" at bounding box center [289, 101] width 27 height 28
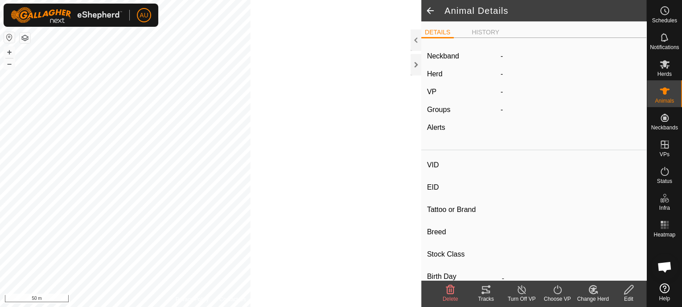
click at [288, 99] on div "Animal Details DETAILS HISTORY Neckband - Herd - VP - Groups - Alerts VID EID T…" at bounding box center [323, 153] width 647 height 307
type input "[PERSON_NAME]"
type input "-"
type input "[PERSON_NAME]"
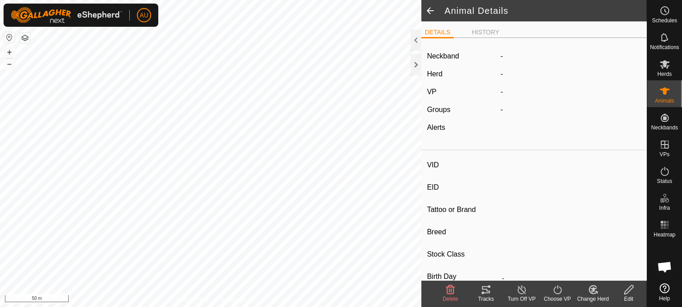
type input "-"
type input "0 kg"
type input "-"
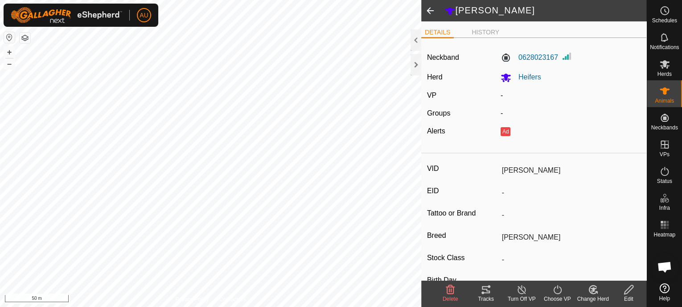
click at [430, 9] on span at bounding box center [431, 10] width 18 height 21
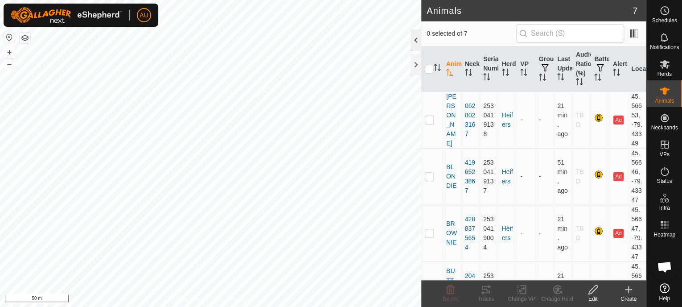
click at [416, 42] on div at bounding box center [416, 39] width 11 height 21
